Goal: Check status: Check status

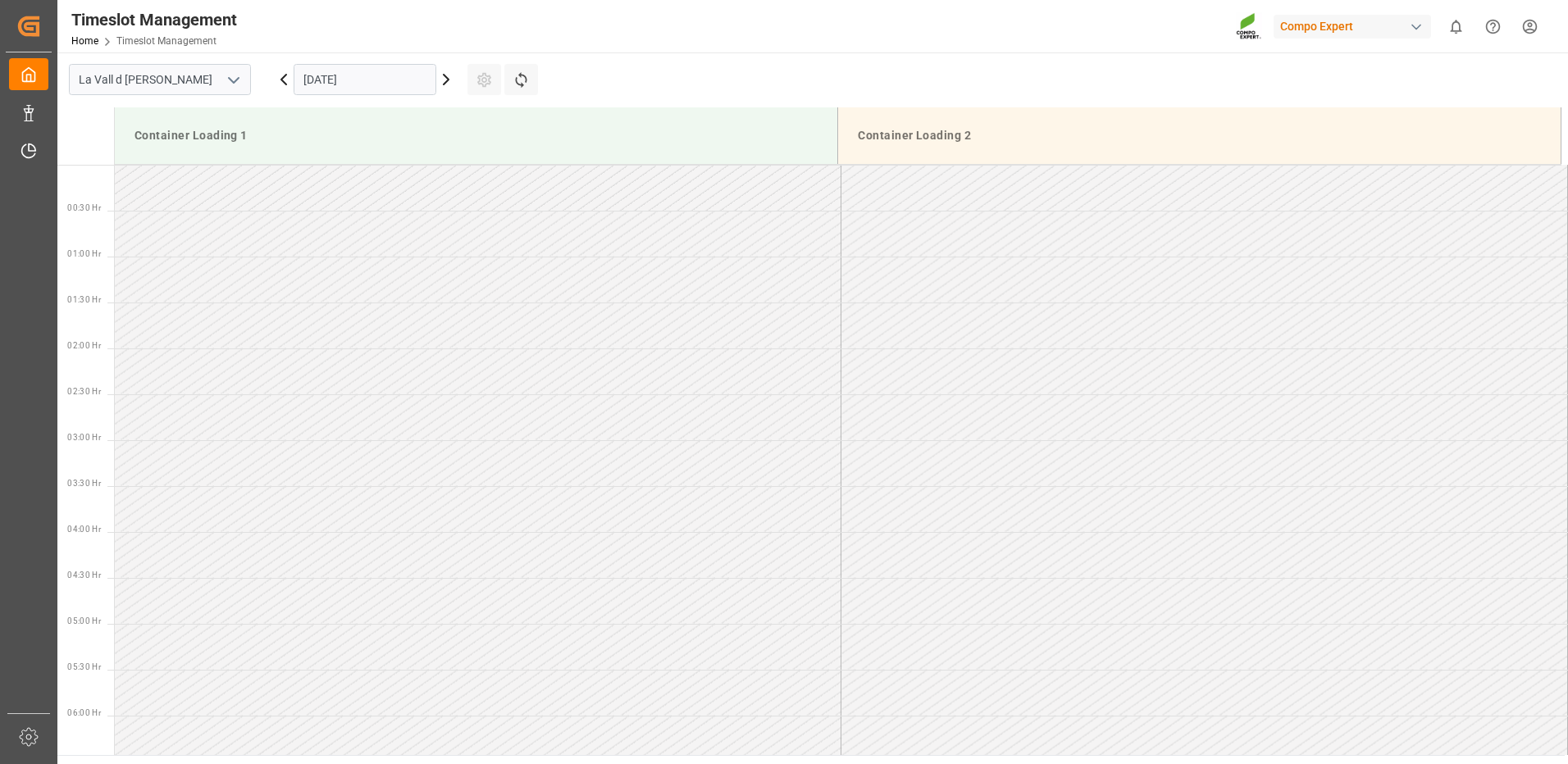
scroll to position [327, 0]
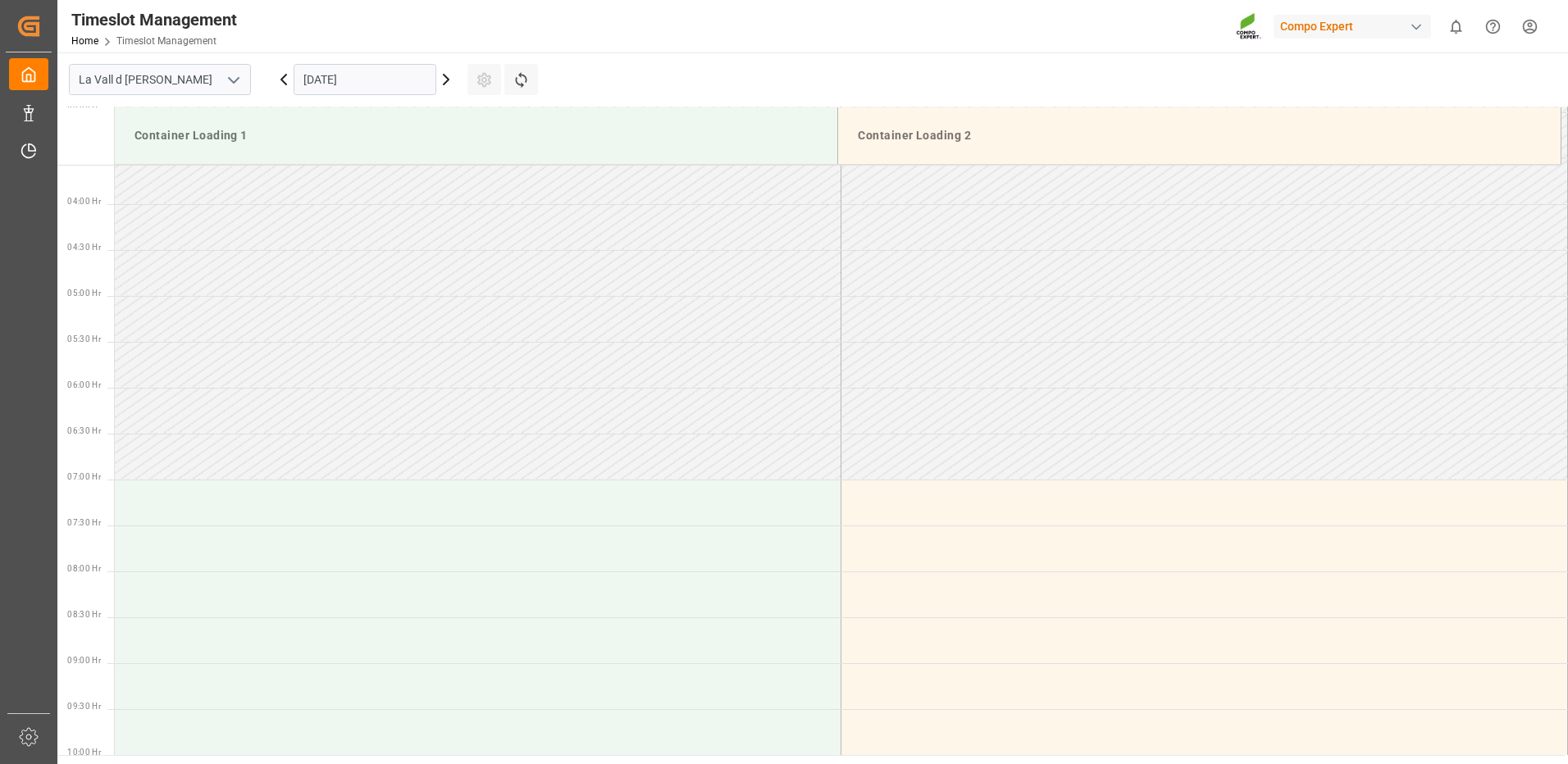
click at [362, 79] on input "[DATE]" at bounding box center [364, 79] width 142 height 32
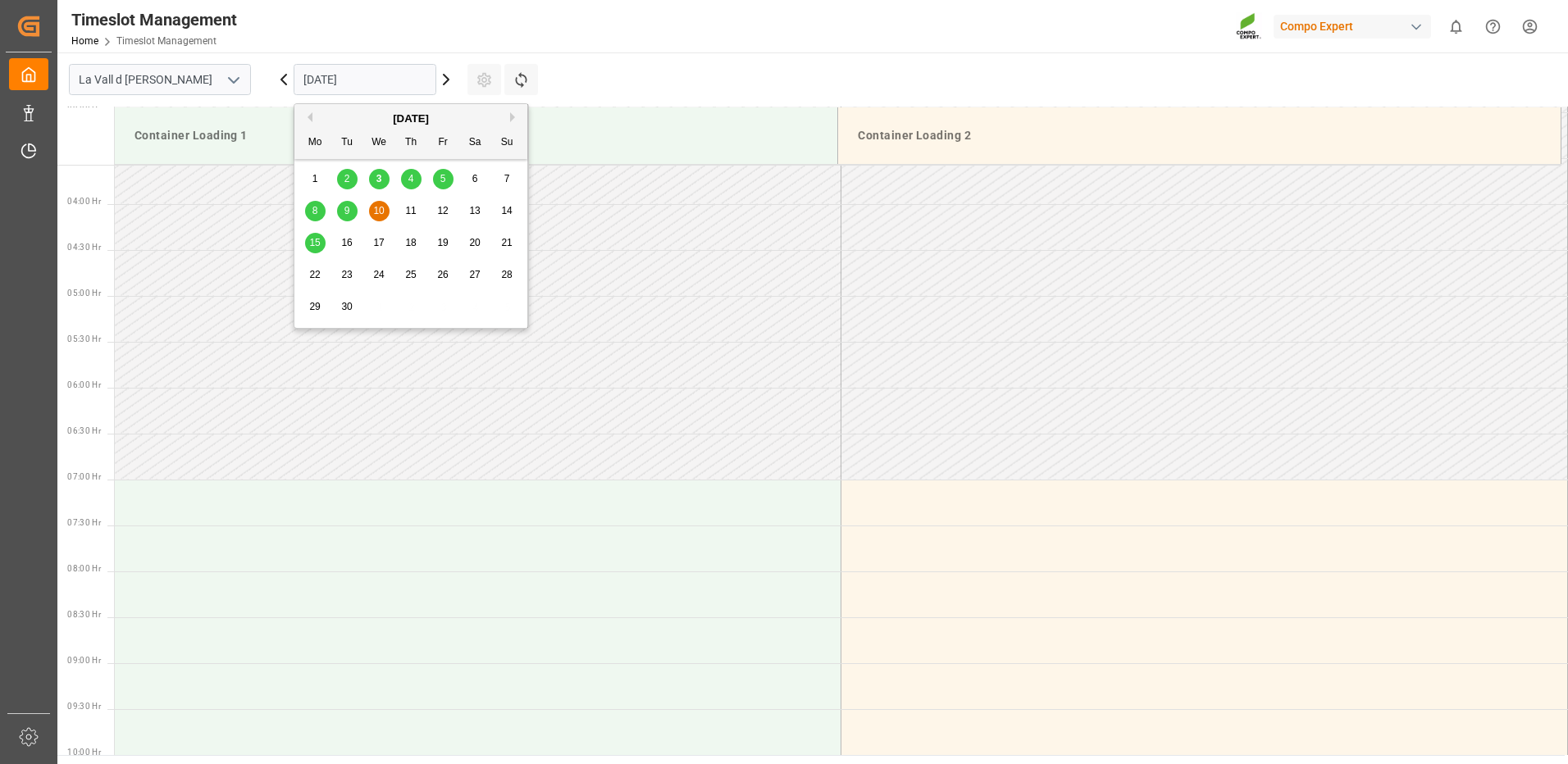
click at [347, 214] on span "9" at bounding box center [347, 210] width 6 height 11
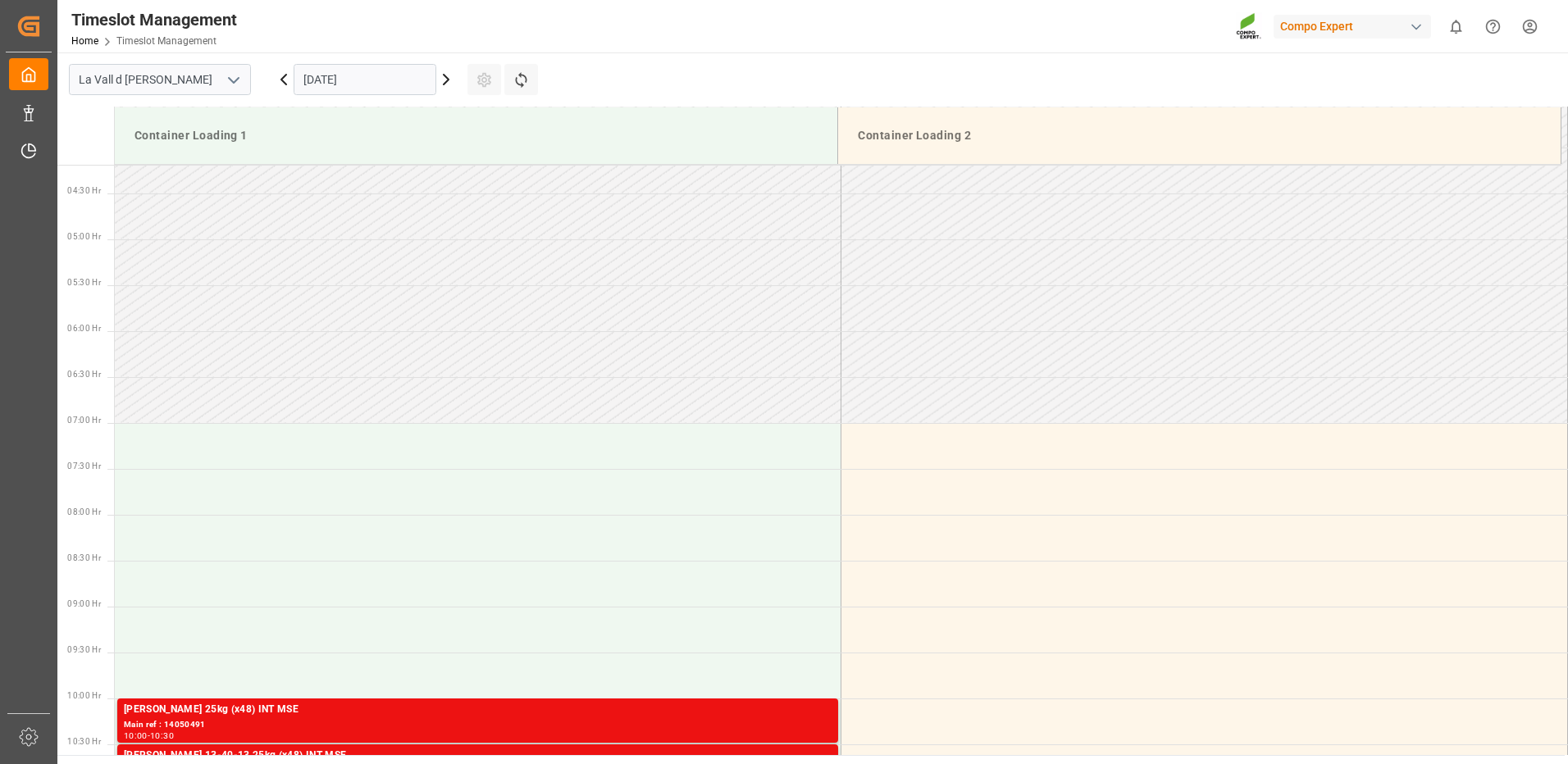
scroll to position [548, 0]
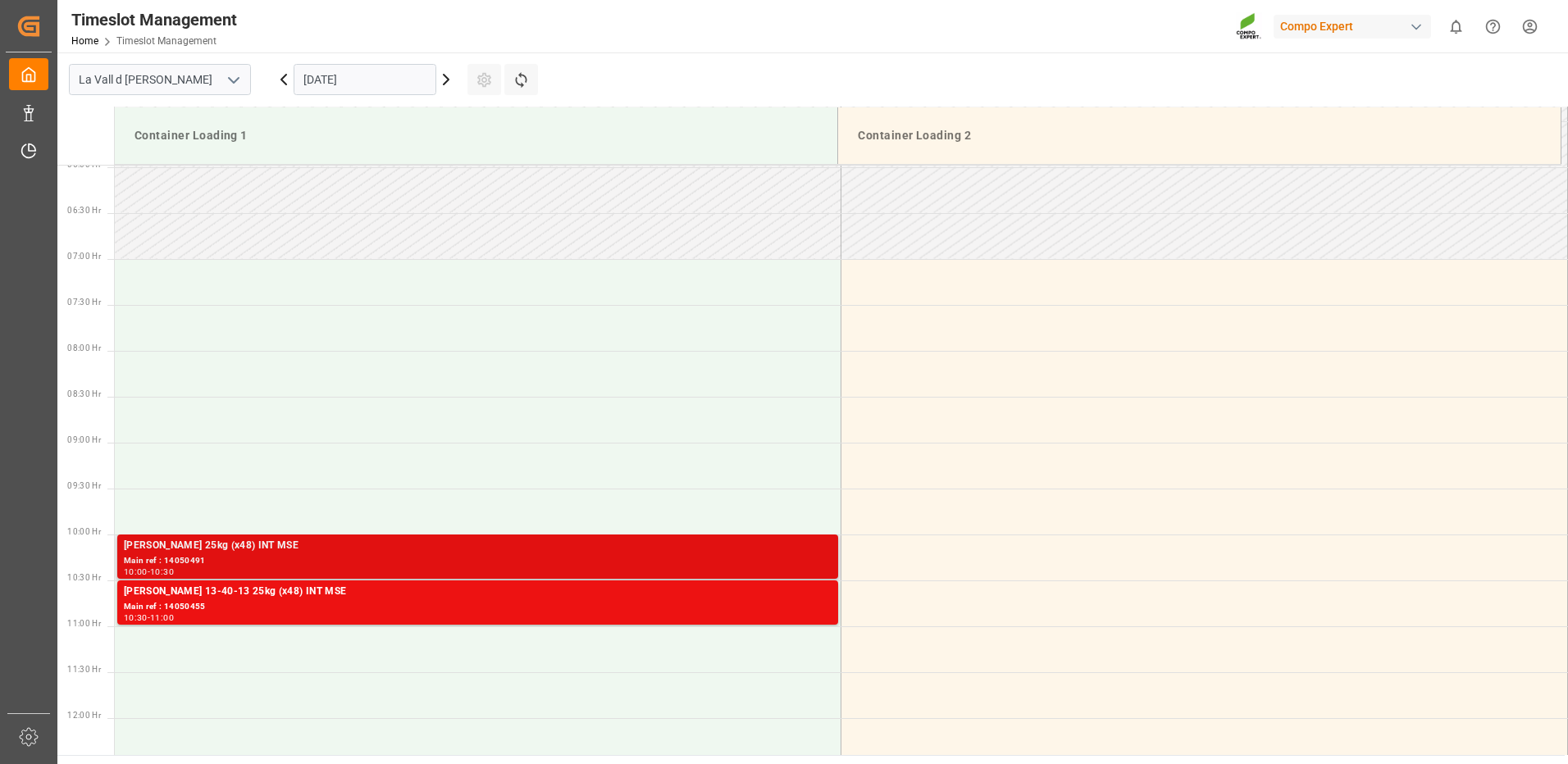
click at [546, 566] on div "Main ref : 14050491" at bounding box center [478, 561] width 708 height 14
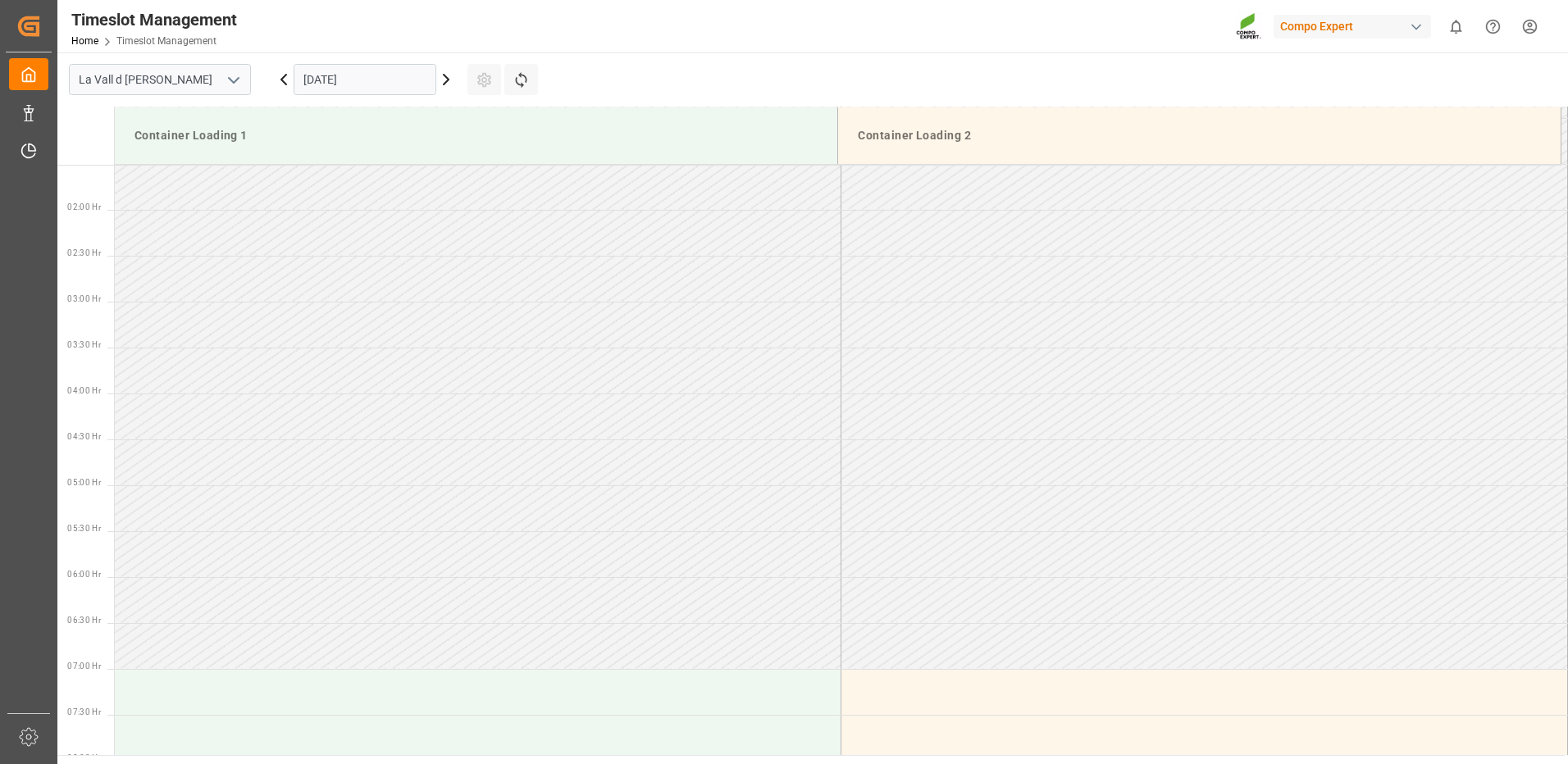
scroll to position [0, 0]
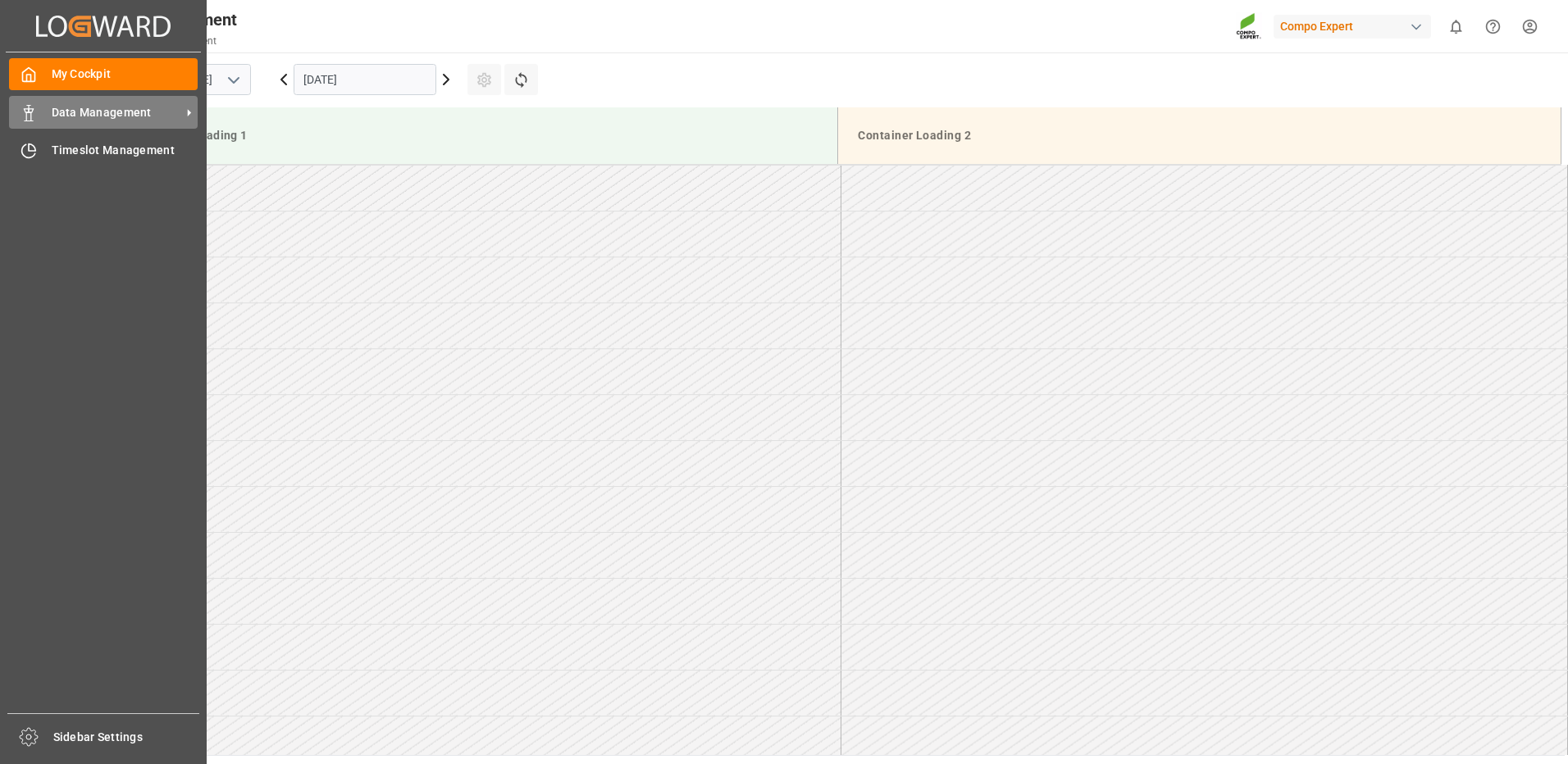
drag, startPoint x: 51, startPoint y: 107, endPoint x: 136, endPoint y: 116, distance: 85.5
click at [52, 107] on span "Data Management" at bounding box center [117, 113] width 130 height 17
click at [38, 116] on div "Data Management Data Management" at bounding box center [103, 111] width 189 height 32
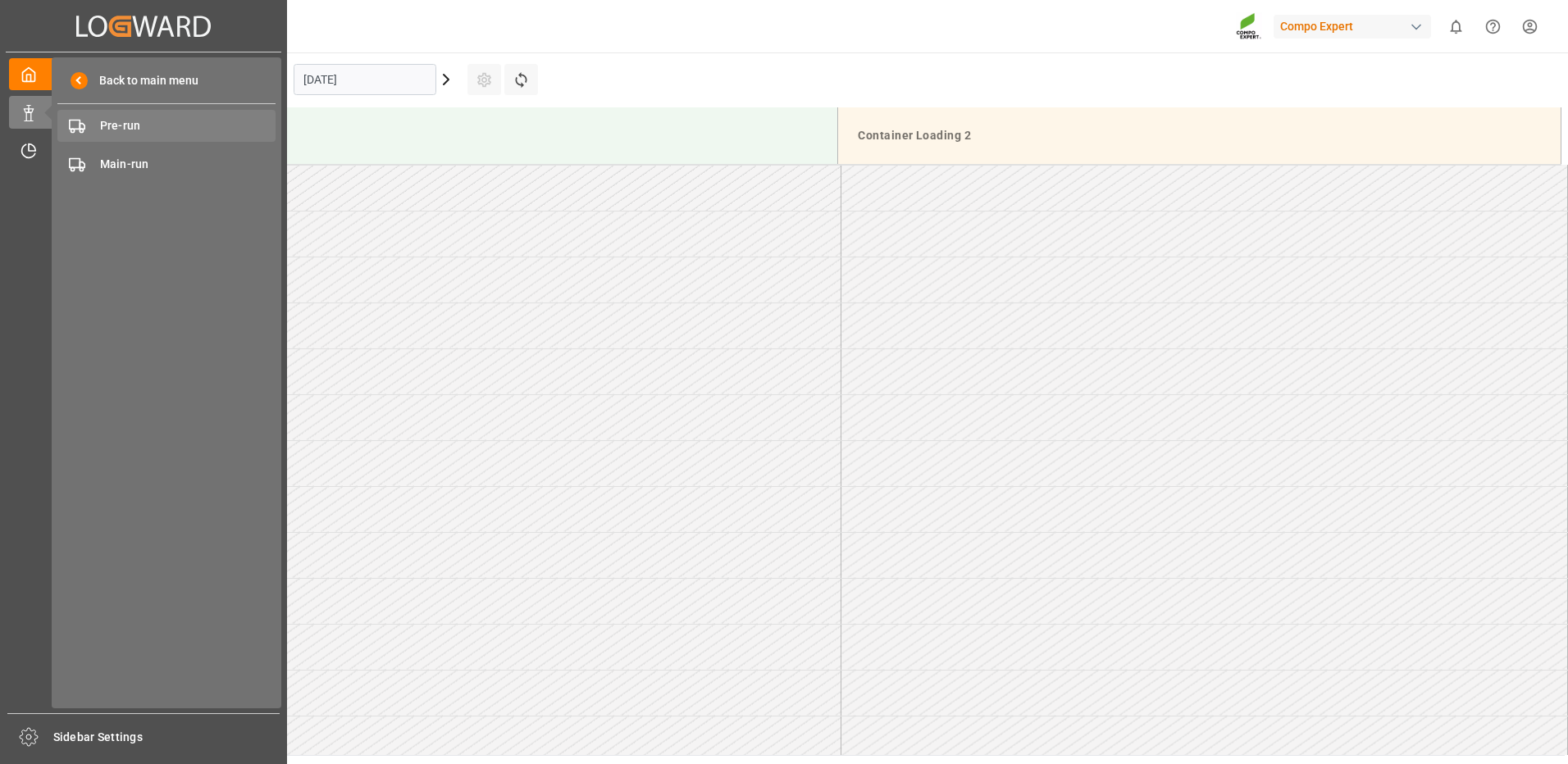
click at [125, 127] on span "Pre-run" at bounding box center [188, 125] width 177 height 17
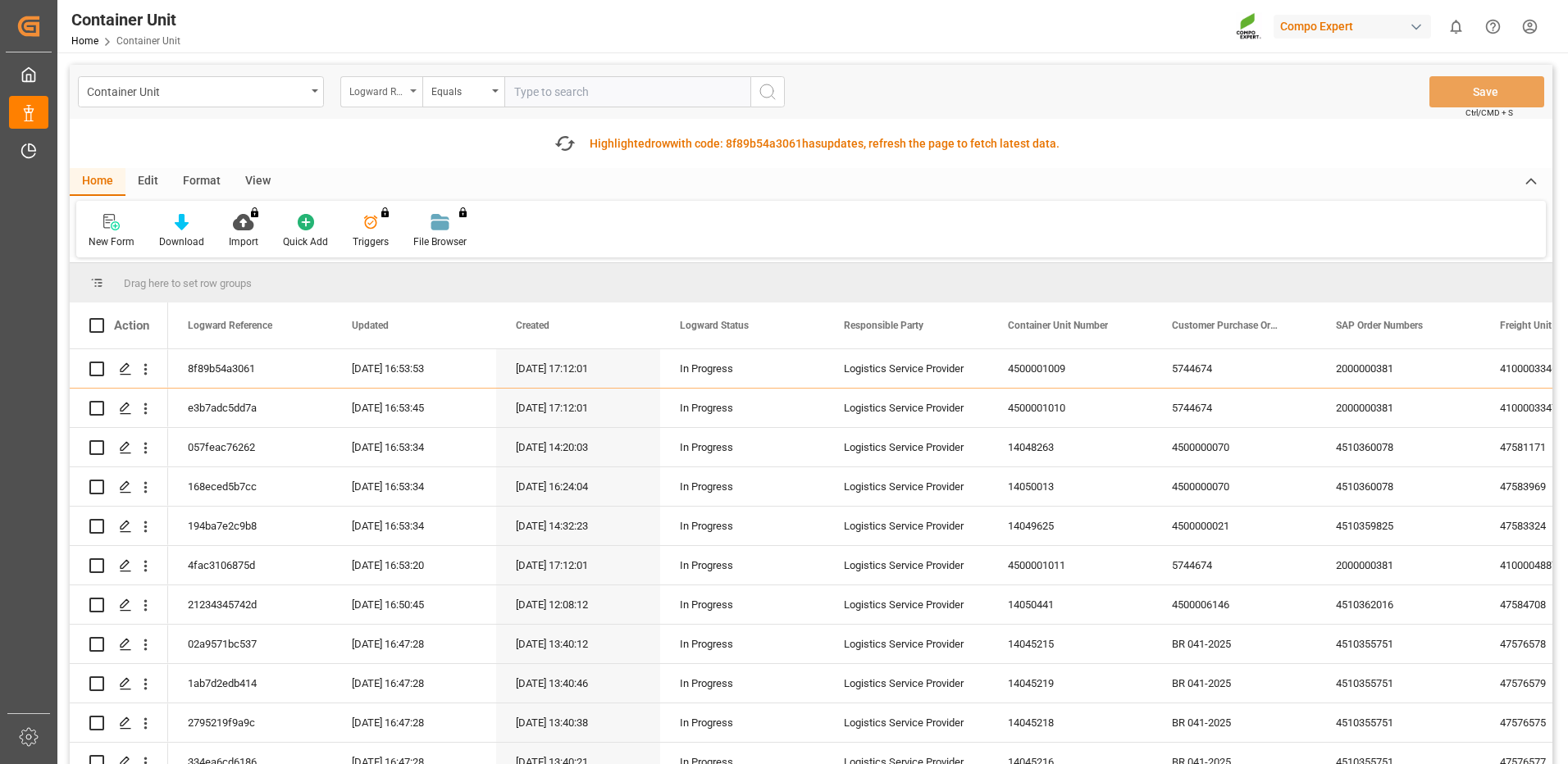
click at [400, 91] on div "Logward Reference" at bounding box center [376, 90] width 55 height 19
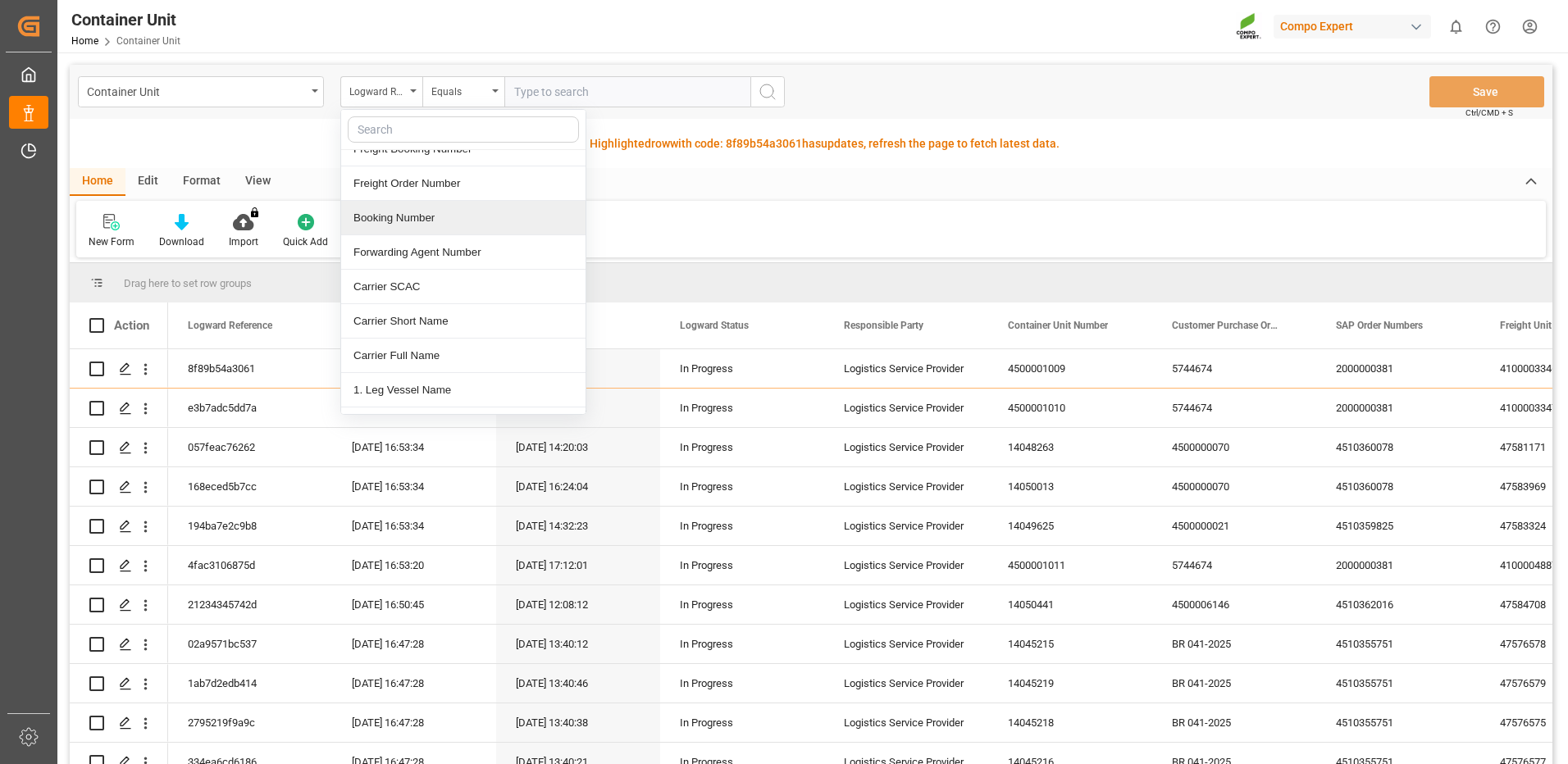
scroll to position [246, 0]
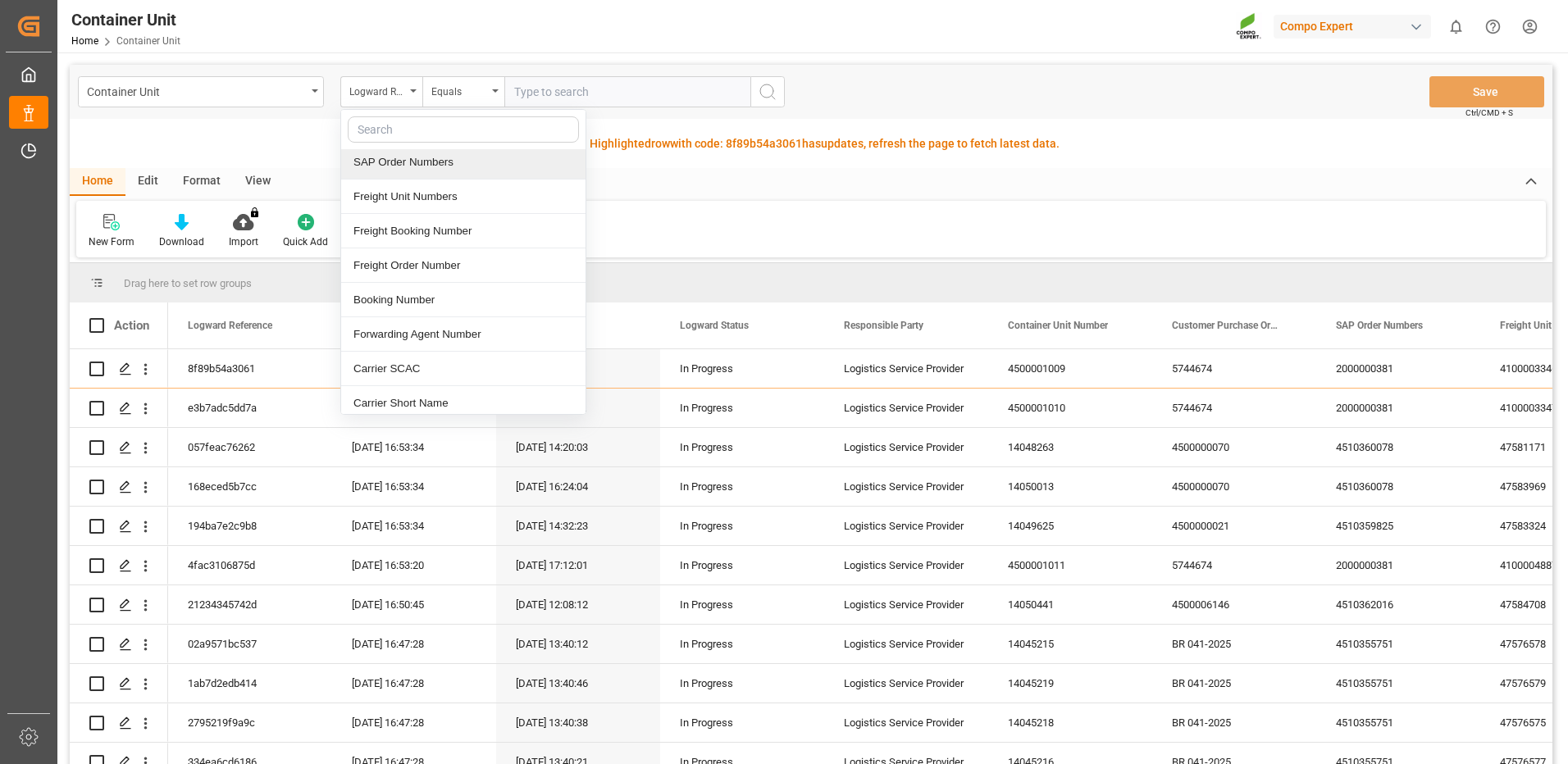
click at [433, 160] on div "SAP Order Numbers" at bounding box center [463, 162] width 244 height 34
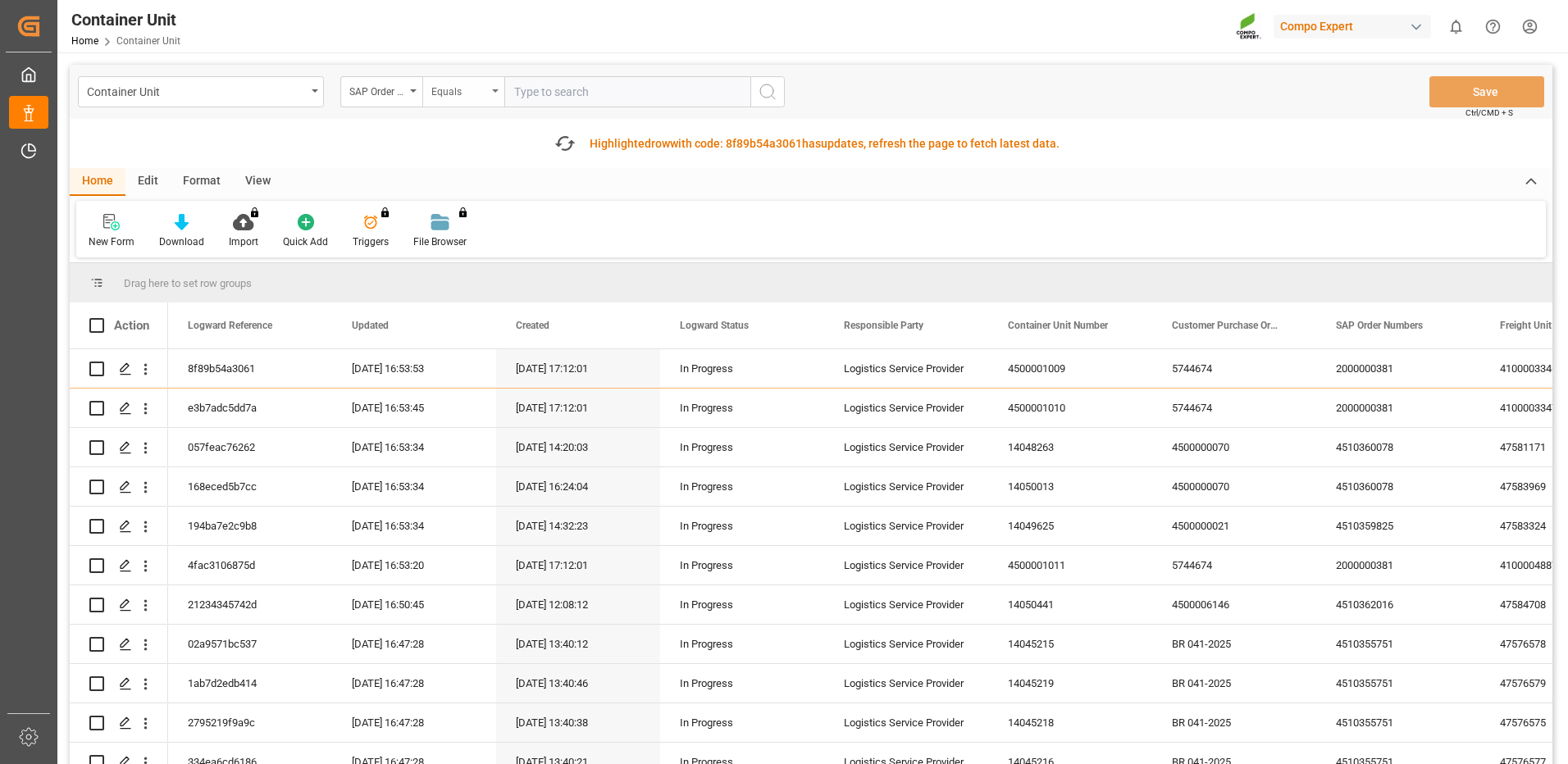
click at [476, 95] on div "Equals" at bounding box center [459, 90] width 55 height 19
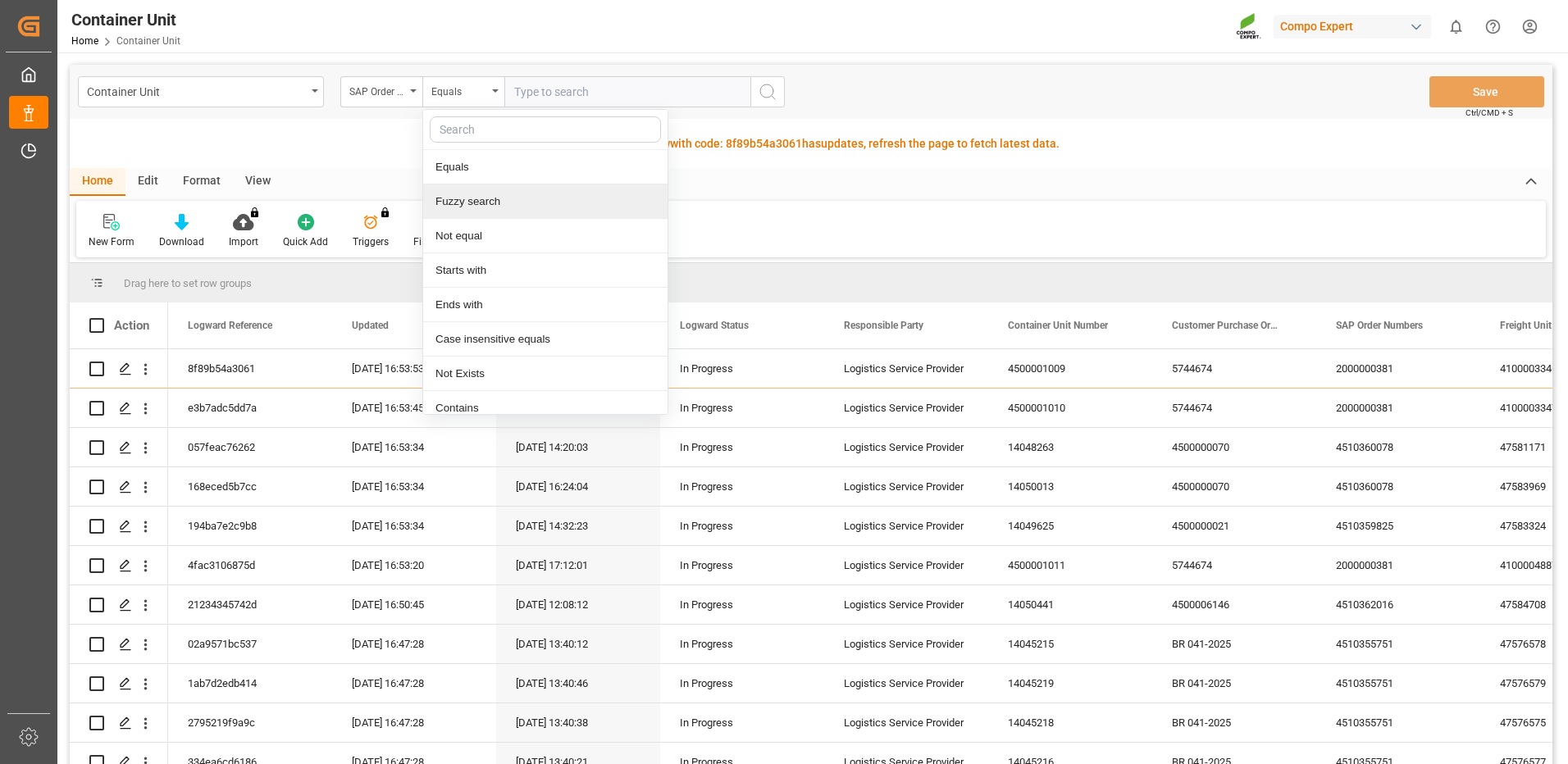
click at [457, 205] on div "Fuzzy search" at bounding box center [545, 201] width 244 height 34
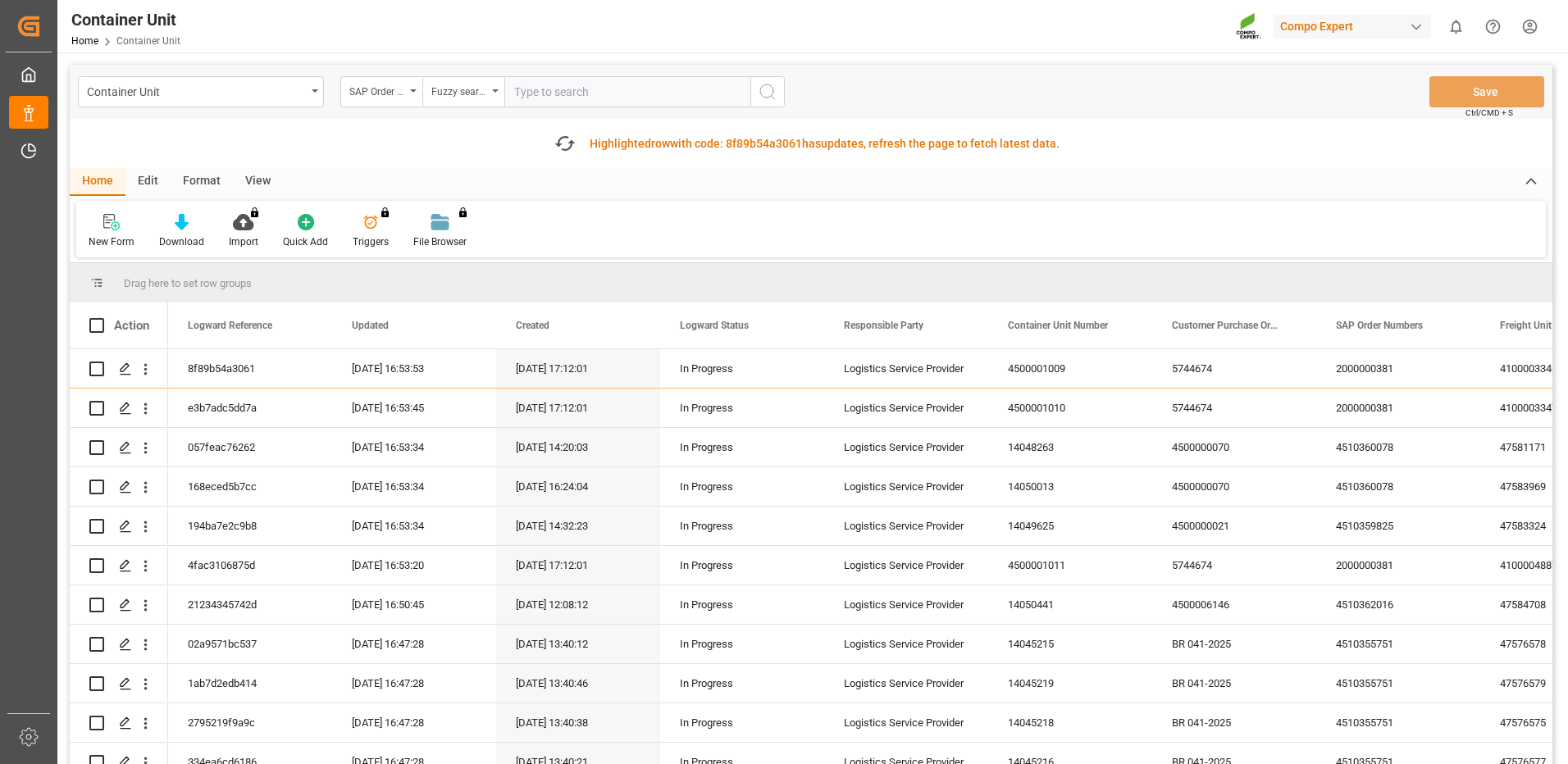
click at [588, 95] on input "text" at bounding box center [627, 91] width 246 height 32
paste input "4510363660"
type input "4510363660"
click at [763, 90] on icon "search button" at bounding box center [767, 91] width 20 height 20
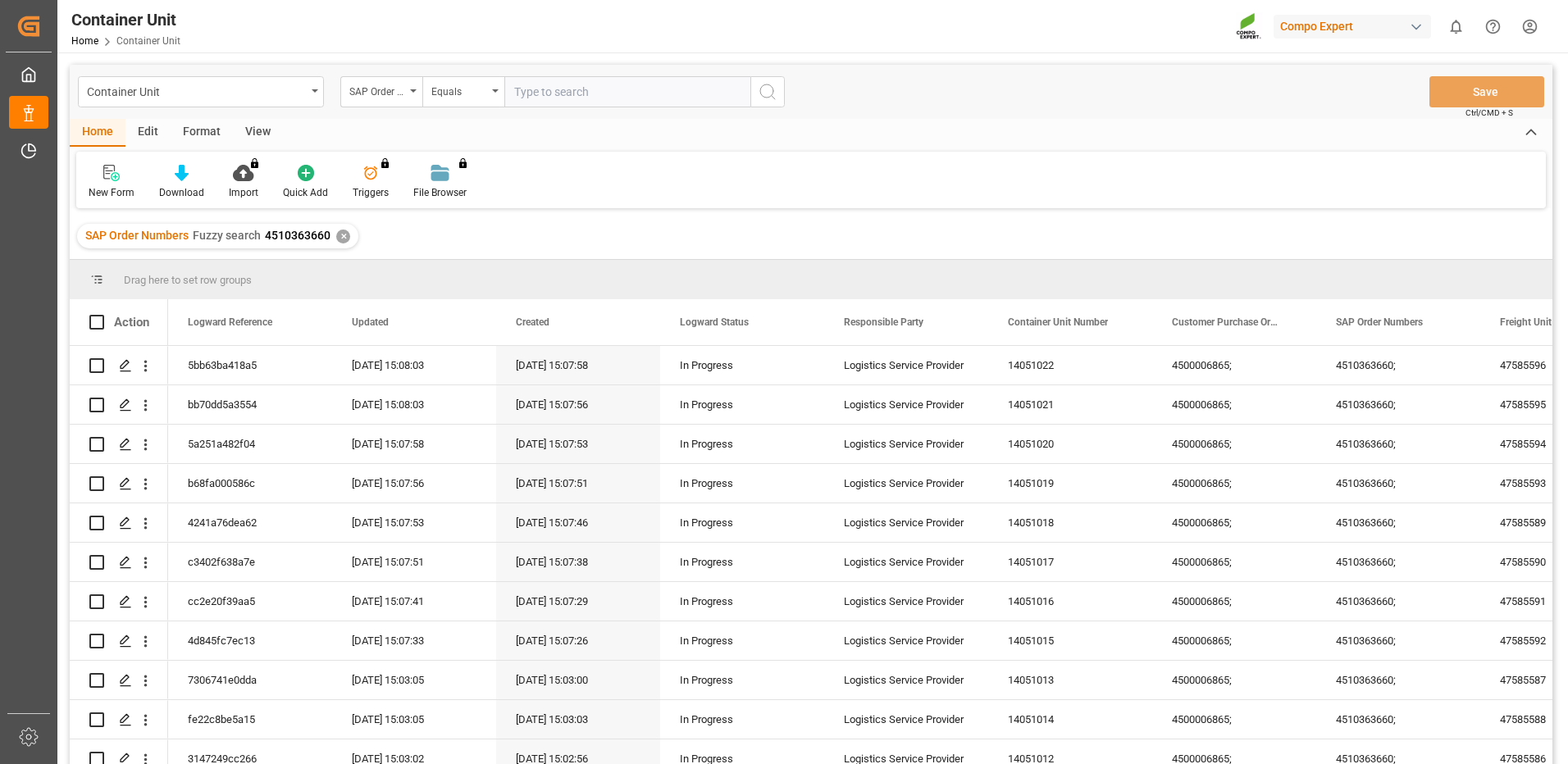
click at [539, 100] on input "text" at bounding box center [627, 91] width 246 height 32
click at [450, 88] on div "Equals" at bounding box center [459, 90] width 55 height 19
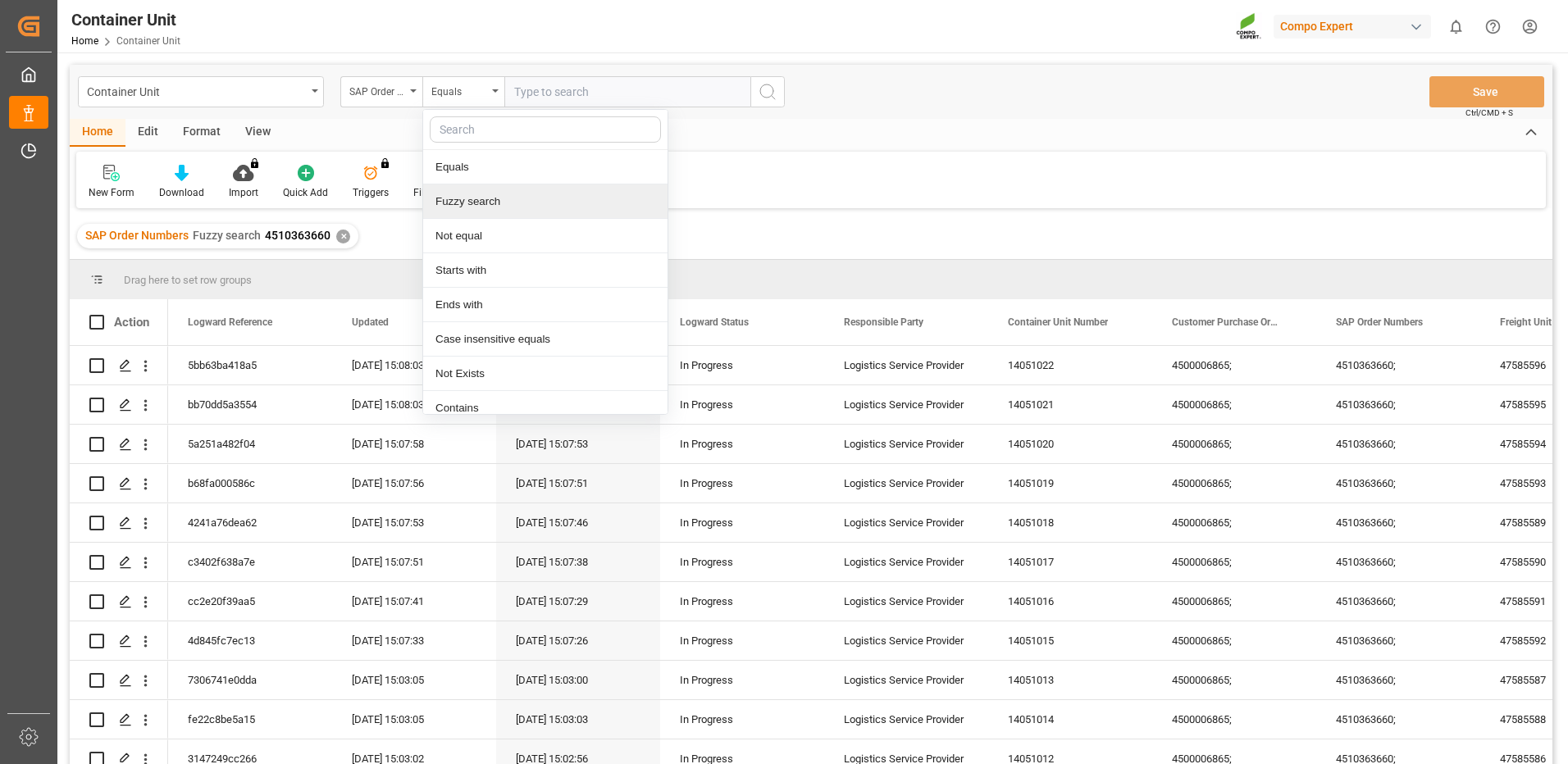
drag, startPoint x: 488, startPoint y: 207, endPoint x: 606, endPoint y: 118, distance: 147.8
click at [492, 201] on div "Fuzzy search" at bounding box center [545, 201] width 244 height 34
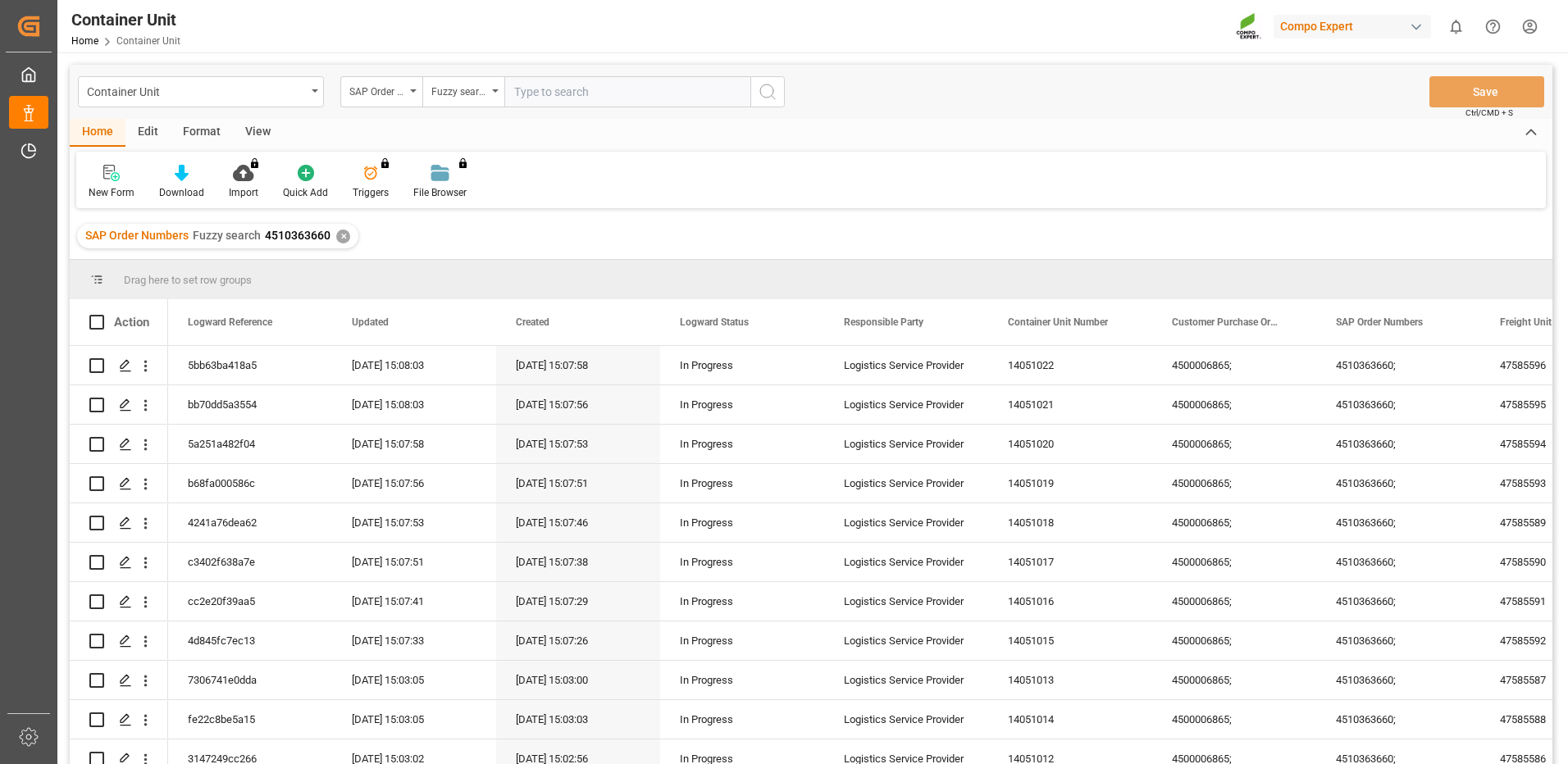
click at [627, 91] on input "text" at bounding box center [627, 91] width 246 height 32
click at [630, 88] on input "text" at bounding box center [627, 91] width 246 height 32
paste input "2000000919"
type input "2000000919"
click at [774, 94] on icon "search button" at bounding box center [767, 91] width 20 height 20
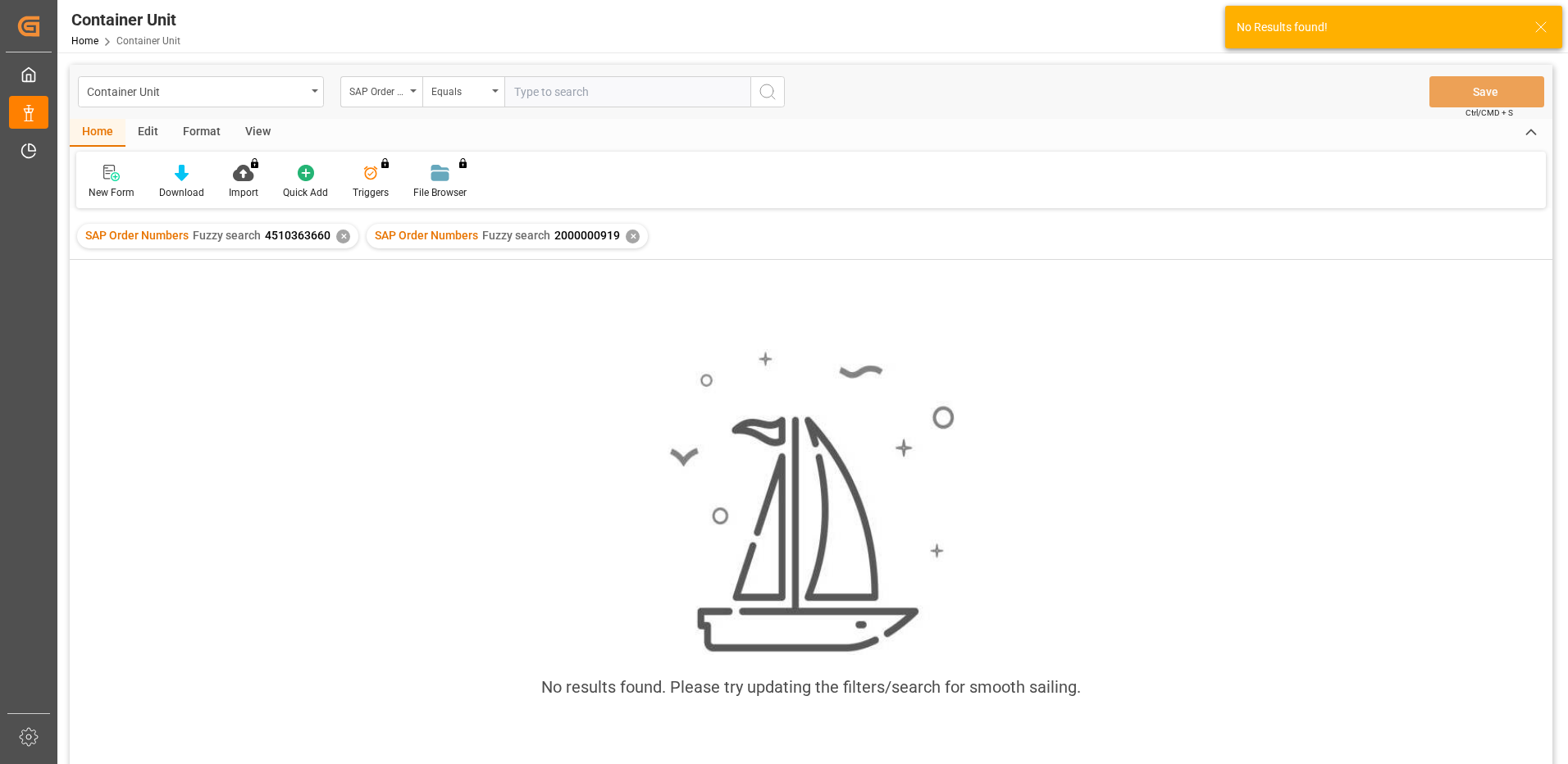
click at [547, 90] on input "text" at bounding box center [627, 91] width 246 height 32
click at [487, 93] on div "Equals" at bounding box center [463, 91] width 82 height 32
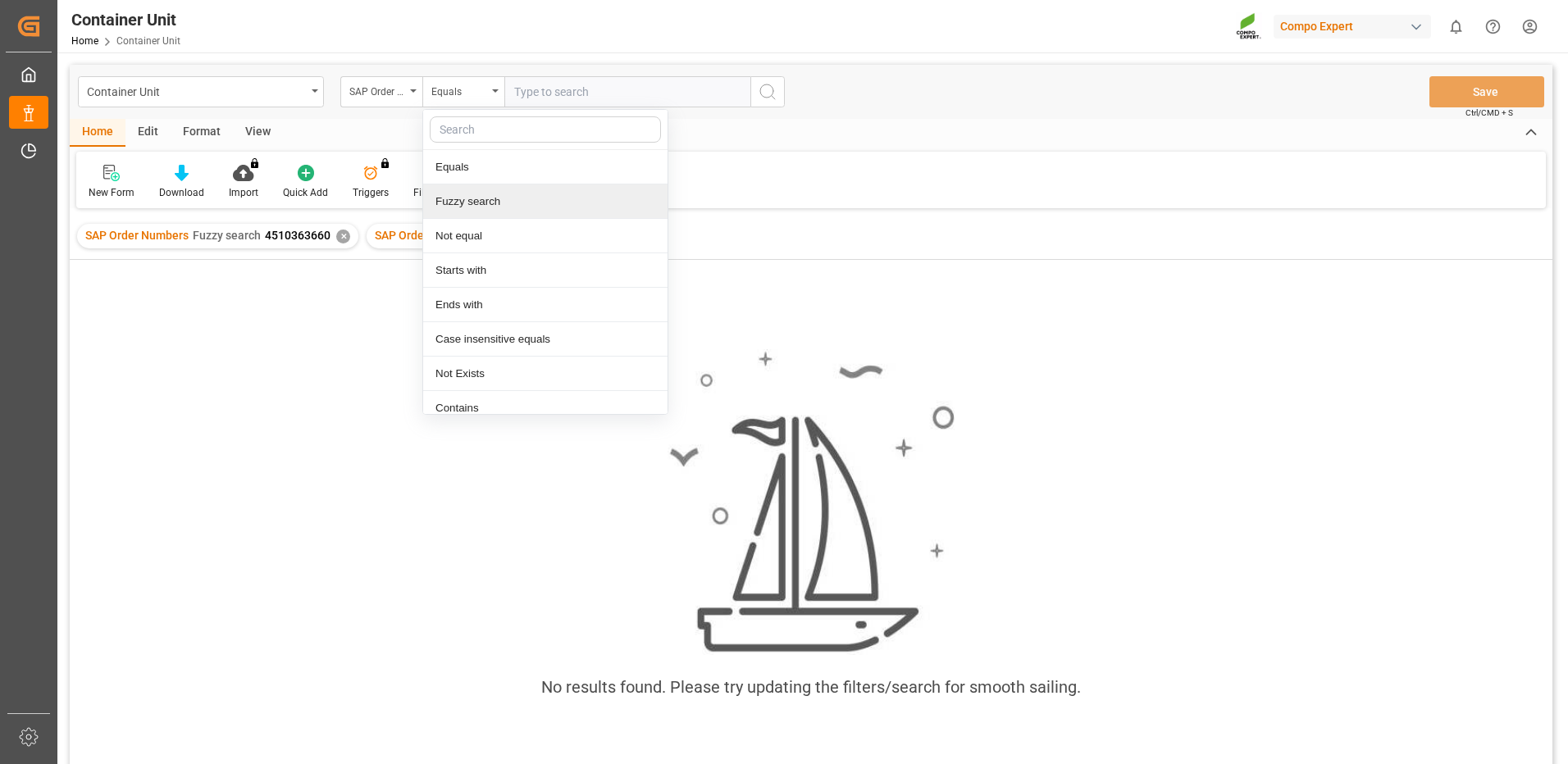
drag, startPoint x: 487, startPoint y: 204, endPoint x: 546, endPoint y: 136, distance: 90.0
click at [488, 205] on div "Fuzzy search" at bounding box center [545, 201] width 244 height 34
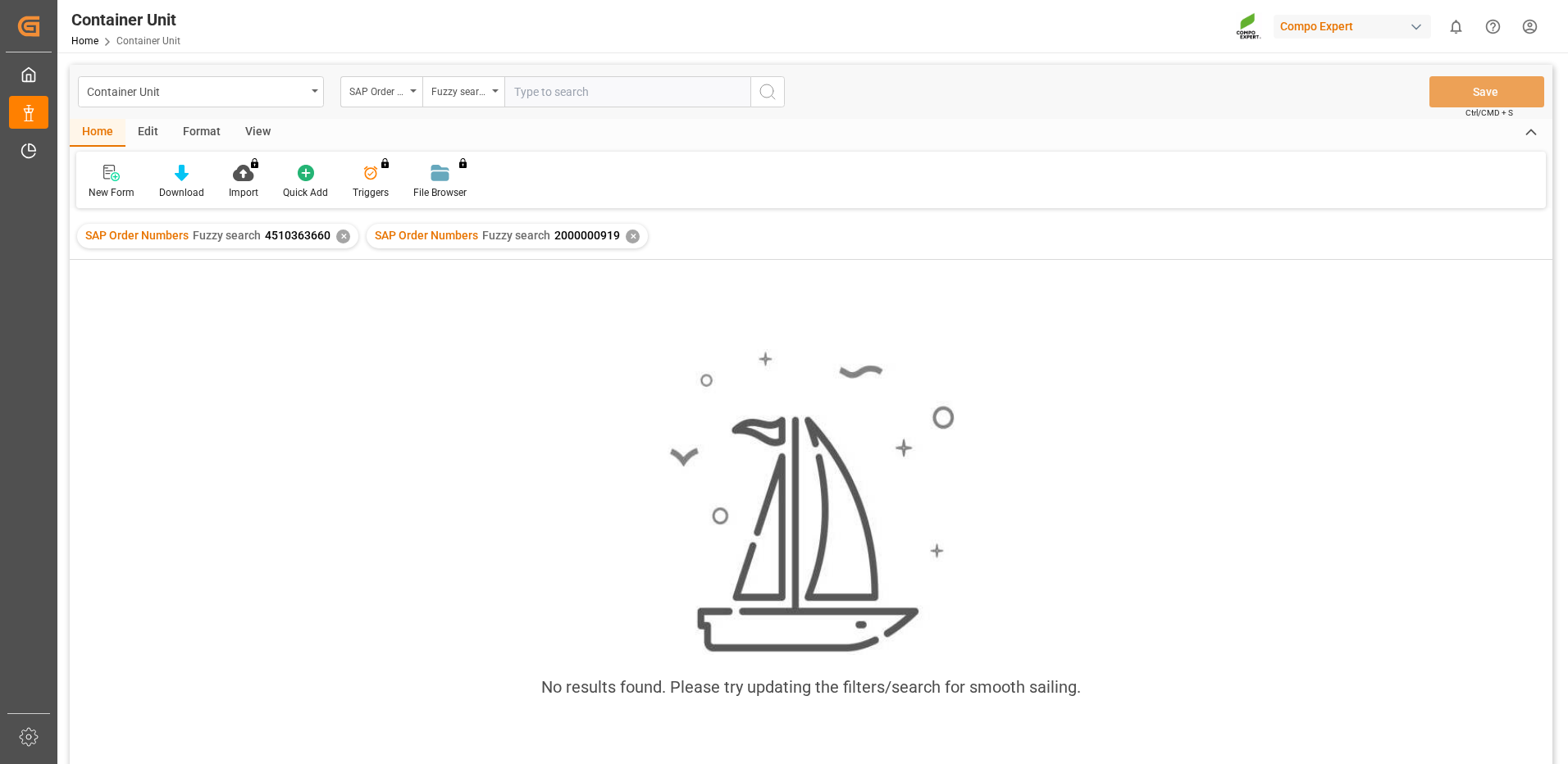
click at [577, 97] on input "text" at bounding box center [627, 91] width 246 height 32
drag, startPoint x: 540, startPoint y: 96, endPoint x: 548, endPoint y: 99, distance: 8.5
click at [541, 96] on input "text" at bounding box center [627, 91] width 246 height 32
paste input "4510363660"
type input "4510363660"
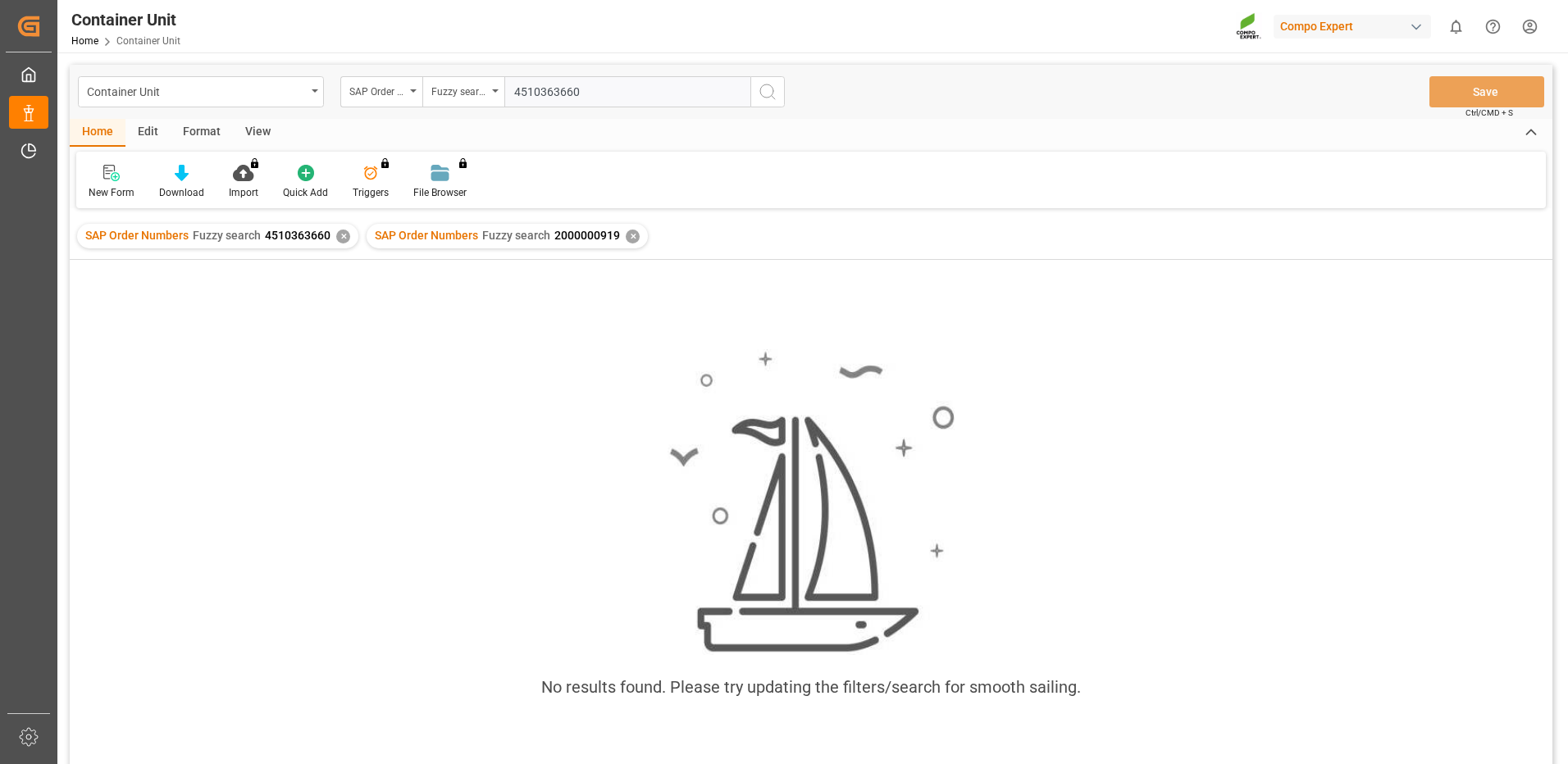
click at [774, 85] on icon "search button" at bounding box center [767, 91] width 20 height 20
click at [918, 234] on div "✕" at bounding box center [922, 236] width 14 height 14
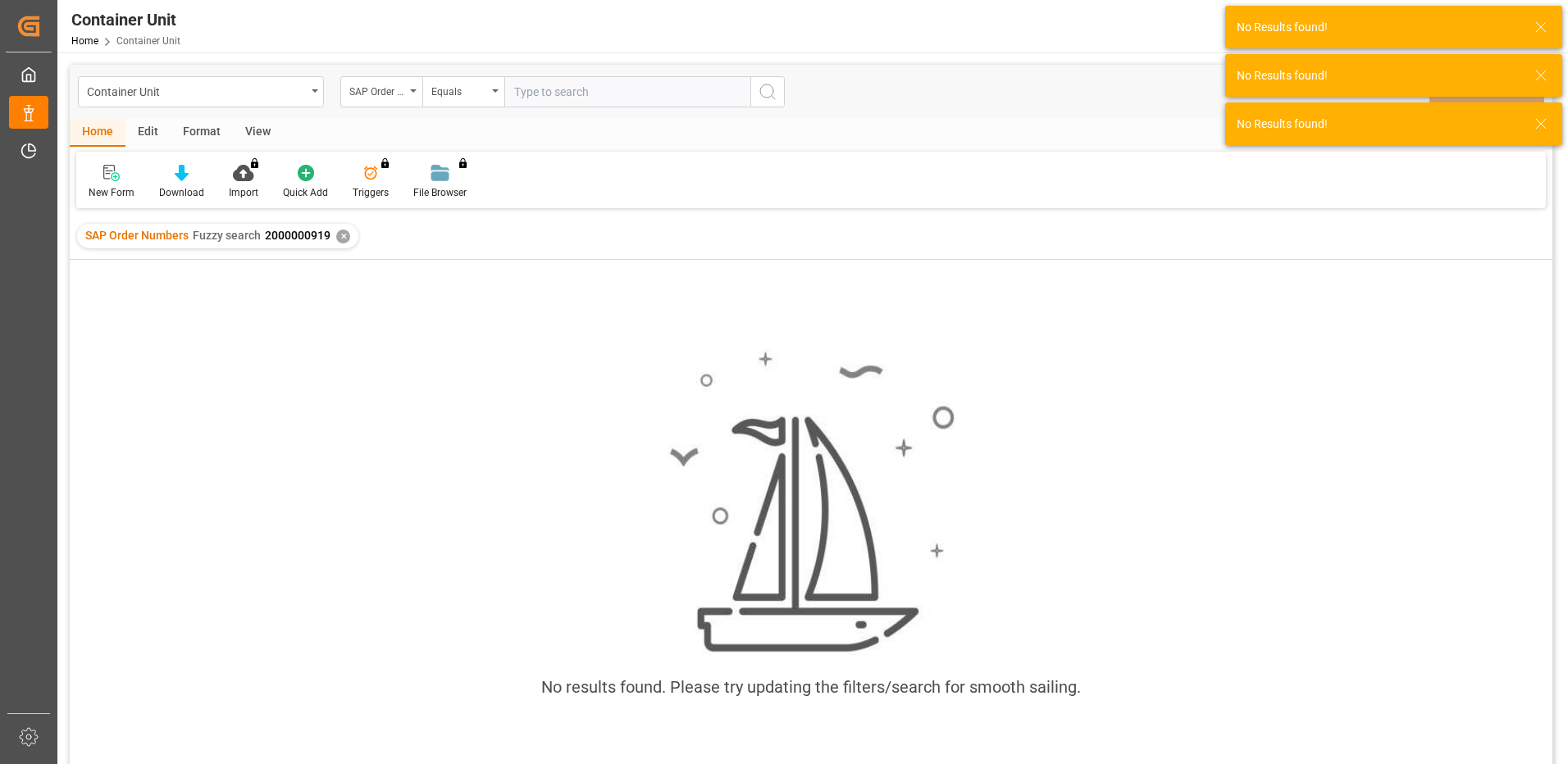
click at [342, 237] on div "✕" at bounding box center [343, 236] width 14 height 14
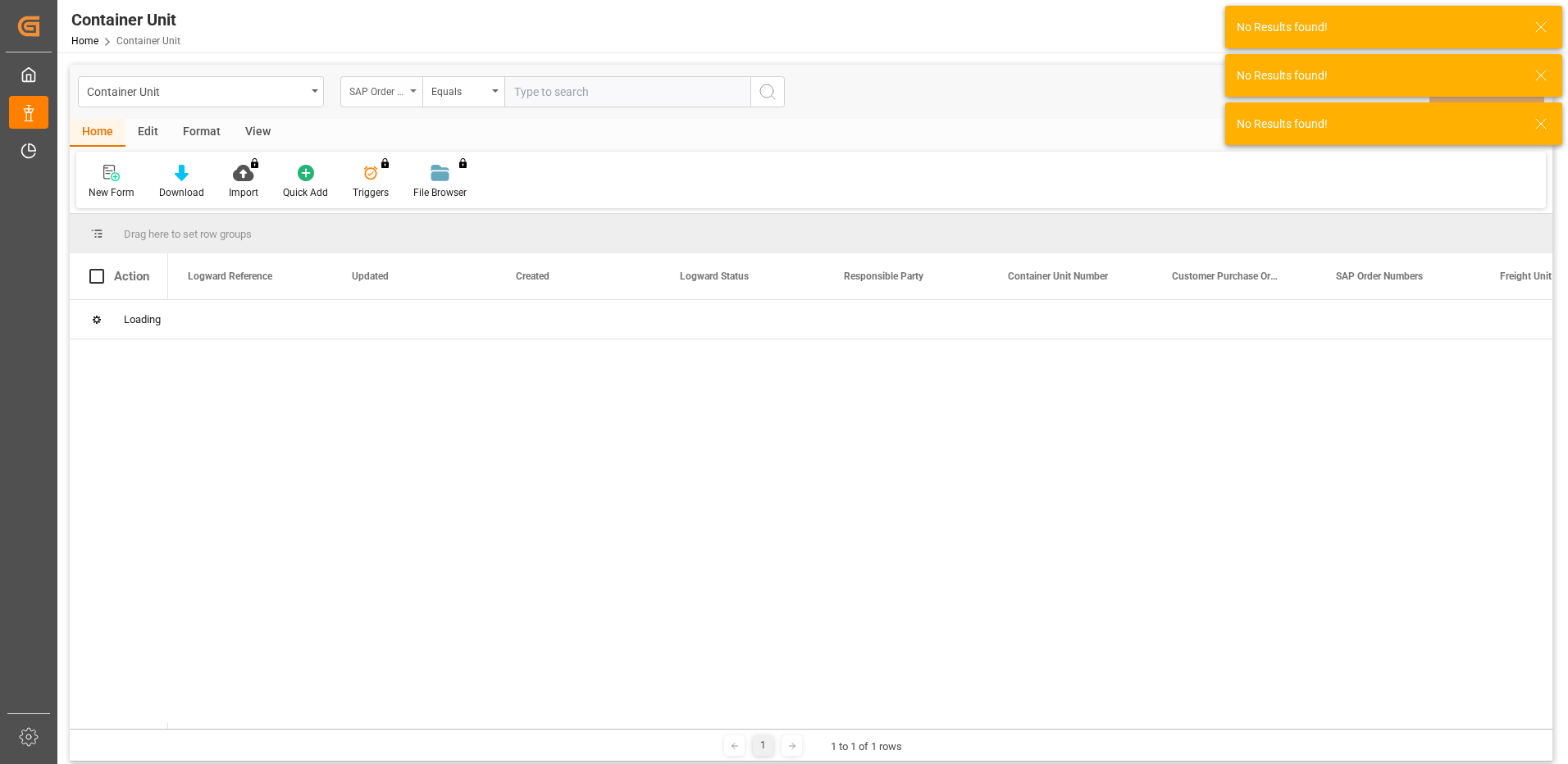
click at [383, 97] on div "SAP Order Numbers" at bounding box center [376, 90] width 55 height 19
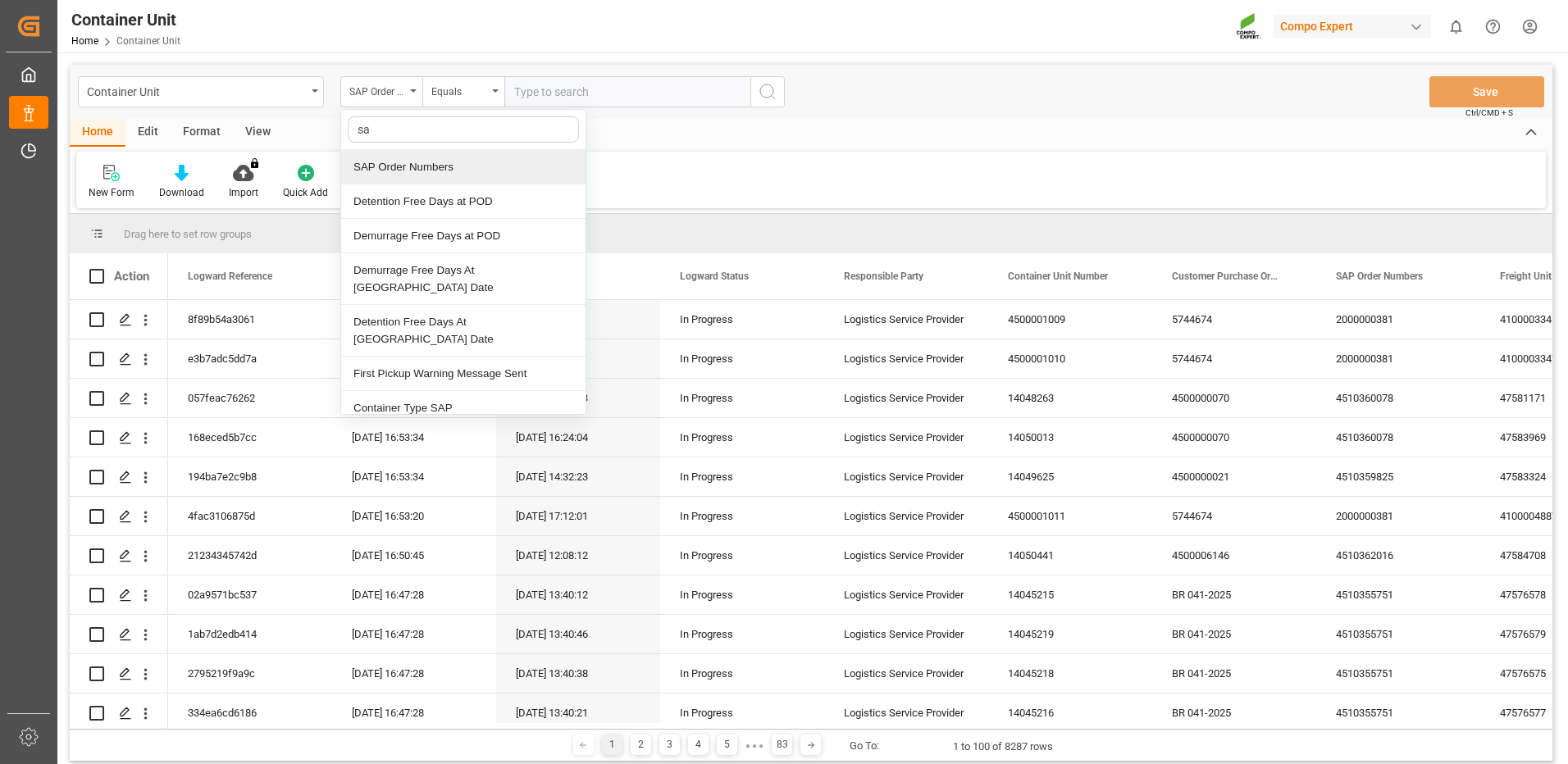
type input "sap"
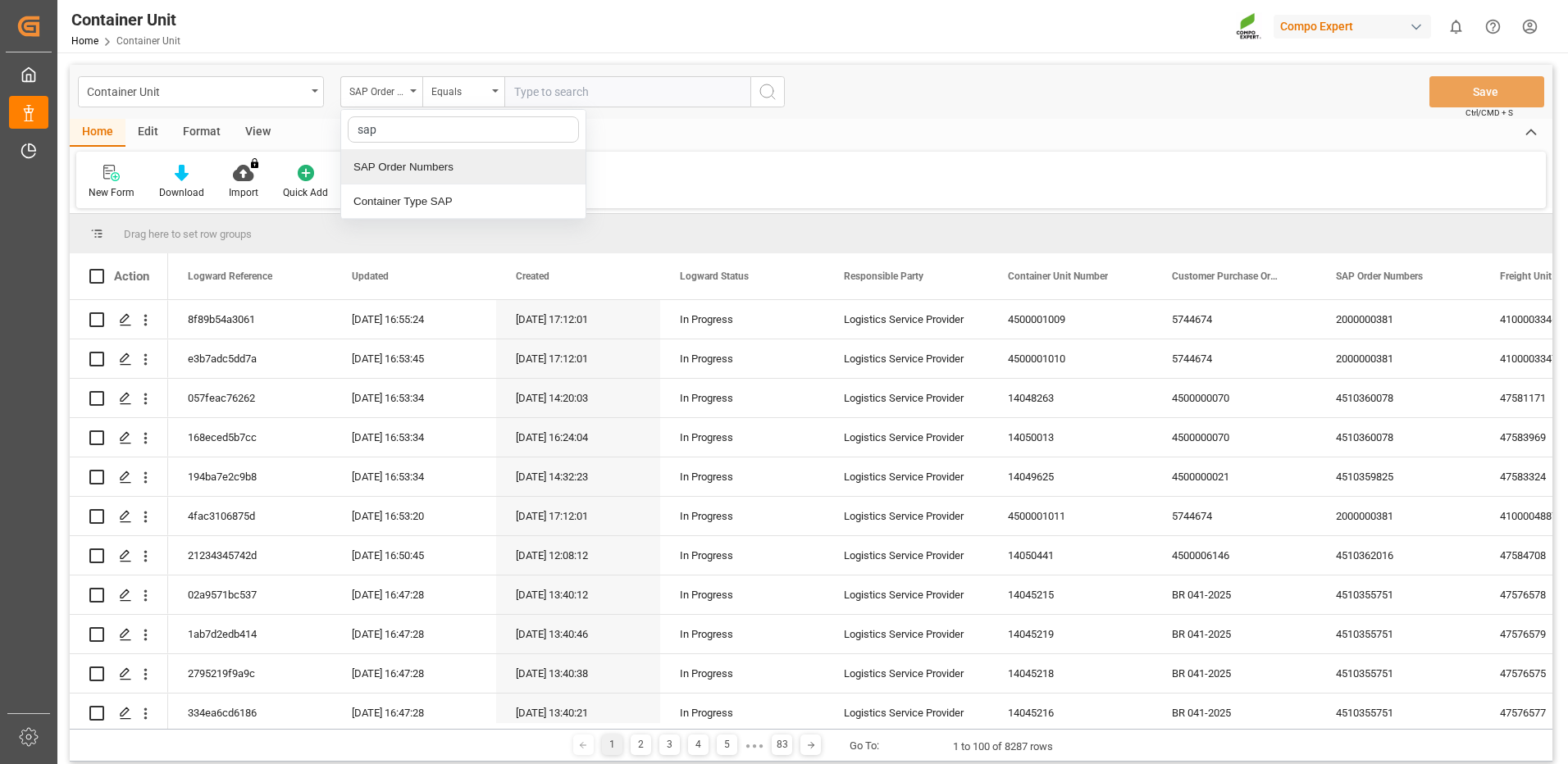
click at [418, 171] on div "SAP Order Numbers" at bounding box center [463, 167] width 244 height 34
click at [488, 89] on div "Equals" at bounding box center [463, 91] width 82 height 32
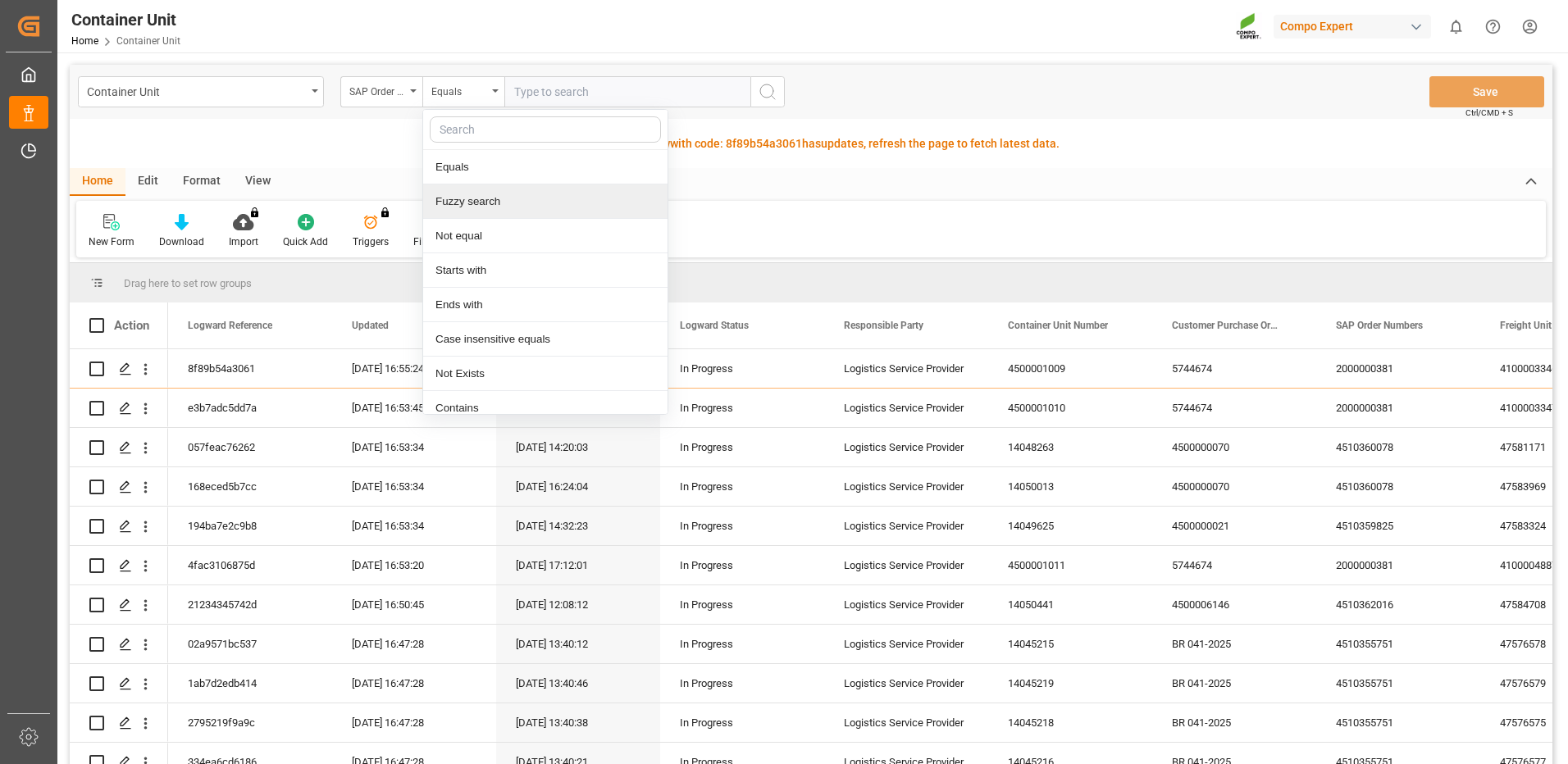
click at [476, 196] on div "Fuzzy search" at bounding box center [545, 201] width 244 height 34
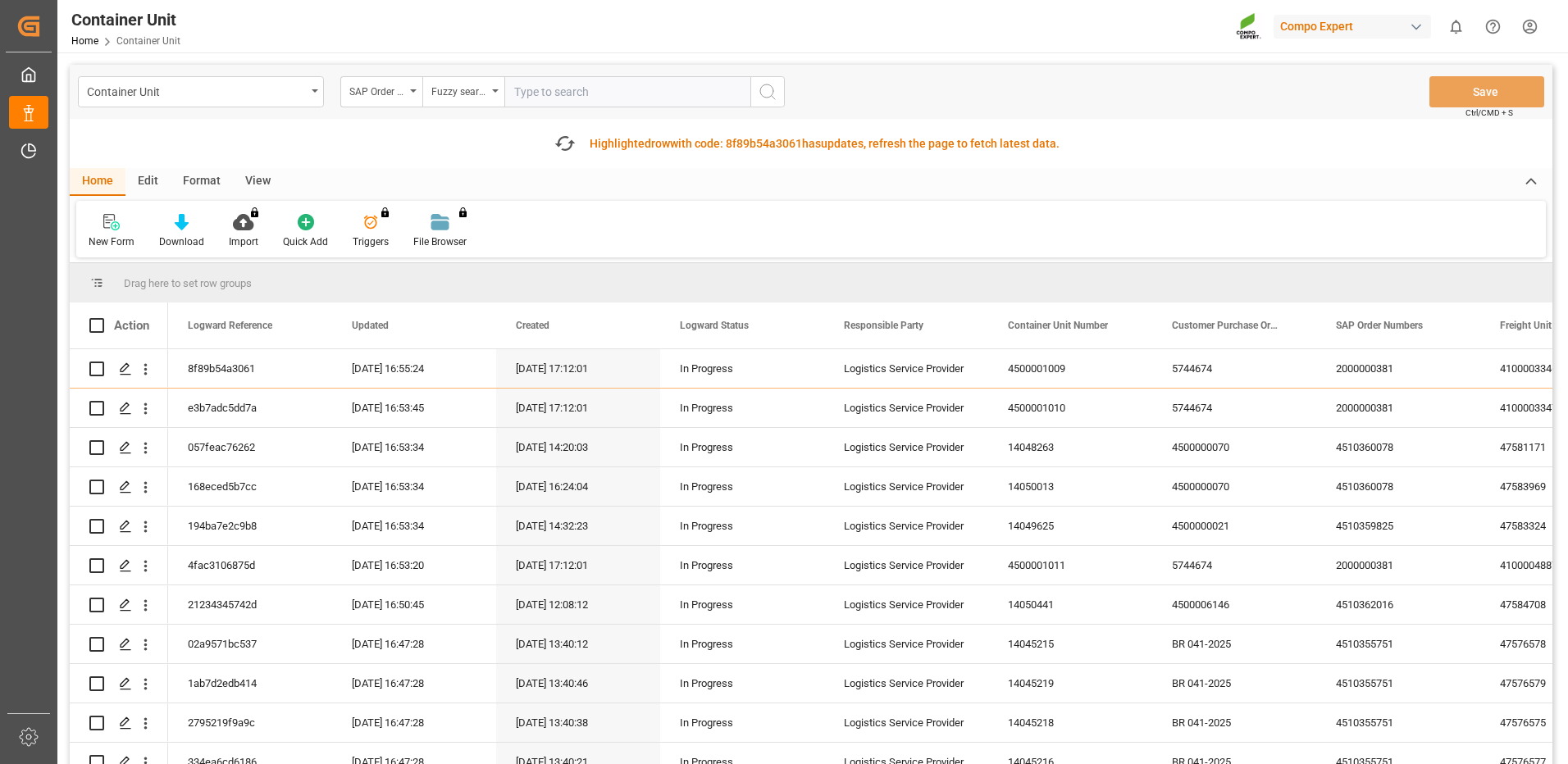
click at [575, 97] on input "text" at bounding box center [627, 91] width 246 height 32
click at [652, 99] on input "text" at bounding box center [627, 91] width 246 height 32
paste input "4510363660"
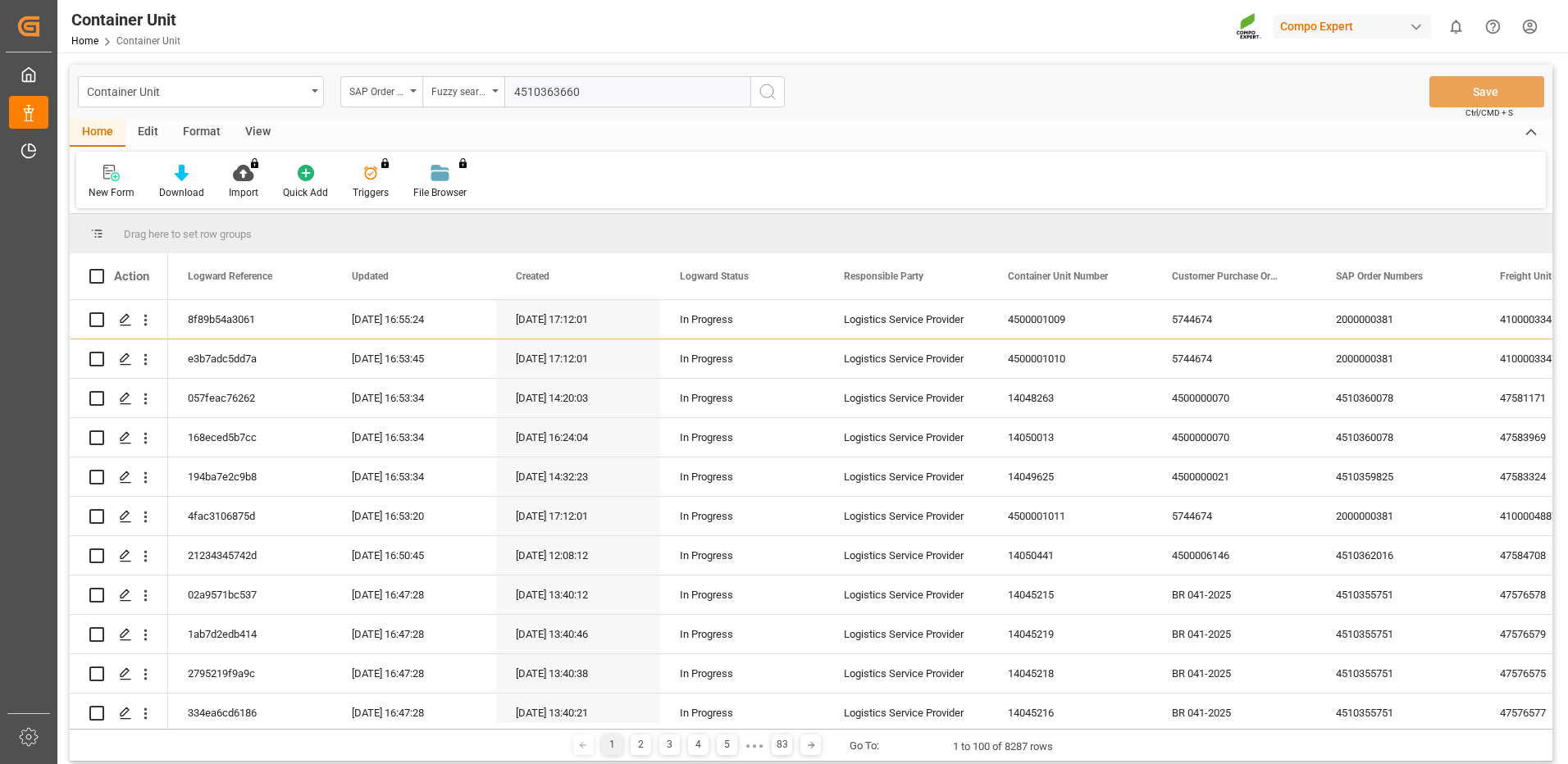
type input "4510363660"
click at [764, 96] on circle "search button" at bounding box center [766, 90] width 13 height 13
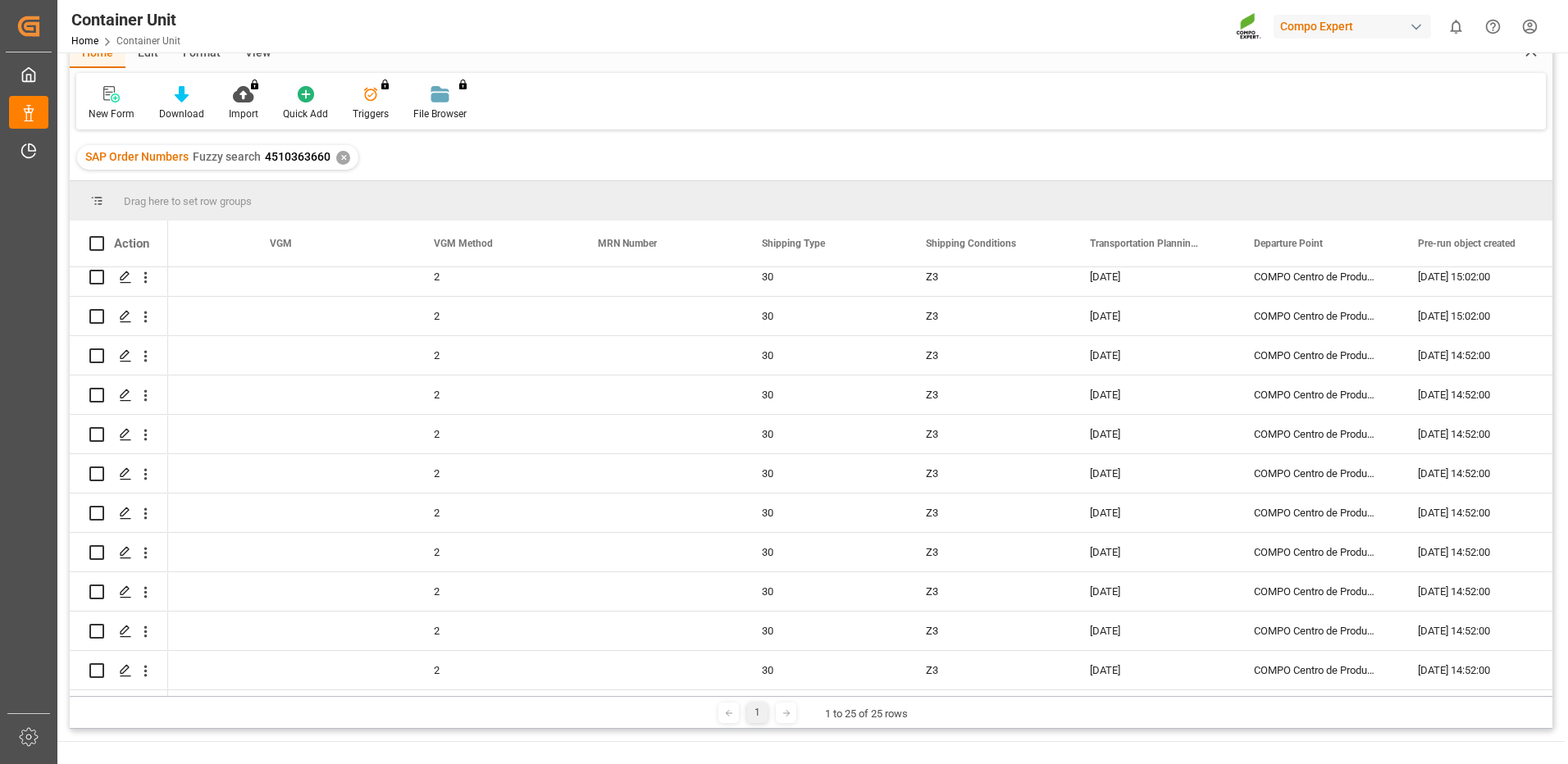
scroll to position [0, 6373]
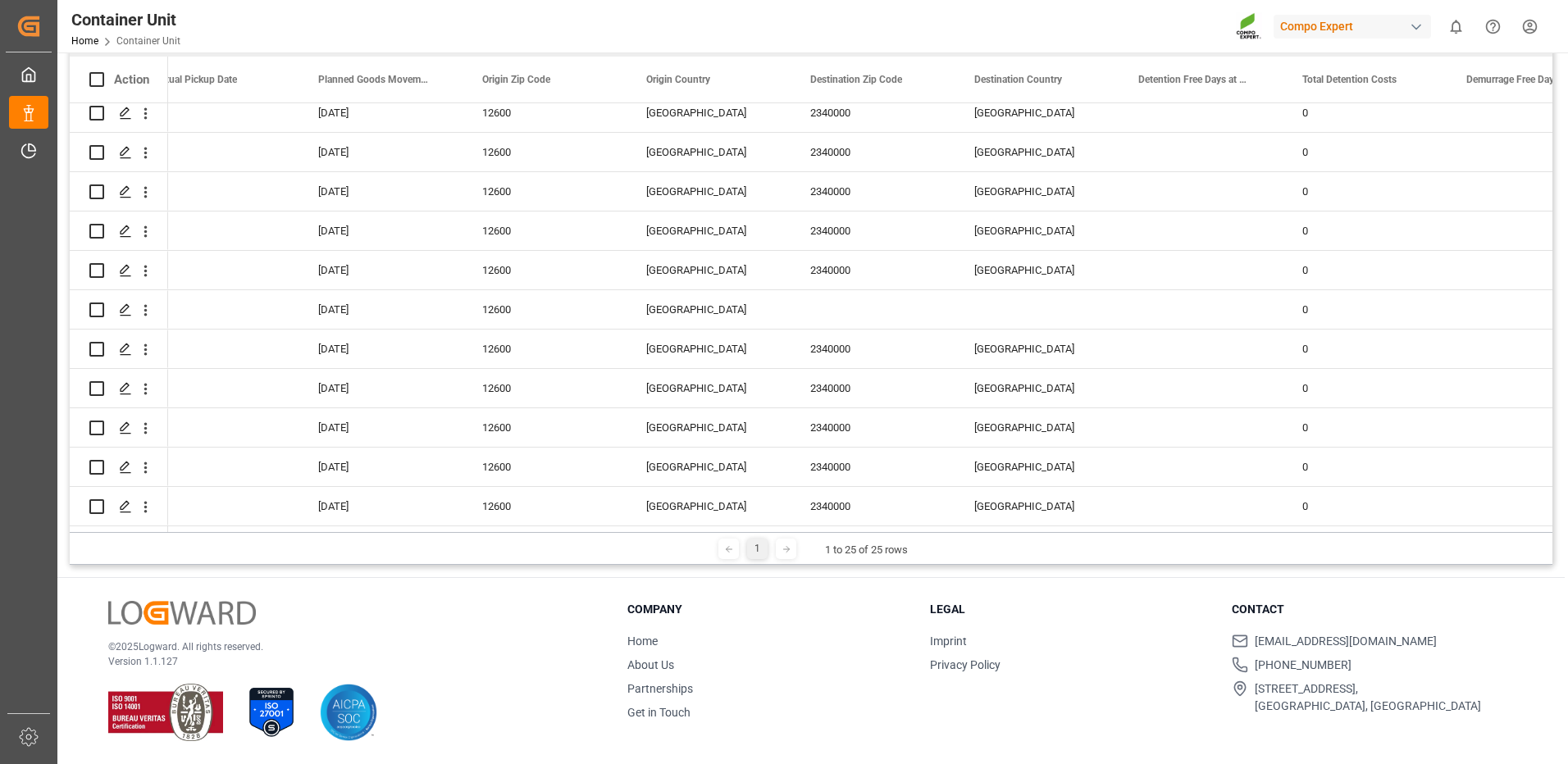
drag, startPoint x: 385, startPoint y: 532, endPoint x: 229, endPoint y: 532, distance: 156.0
click at [229, 532] on div "1 1 to 25 of 25 rows" at bounding box center [811, 548] width 1483 height 32
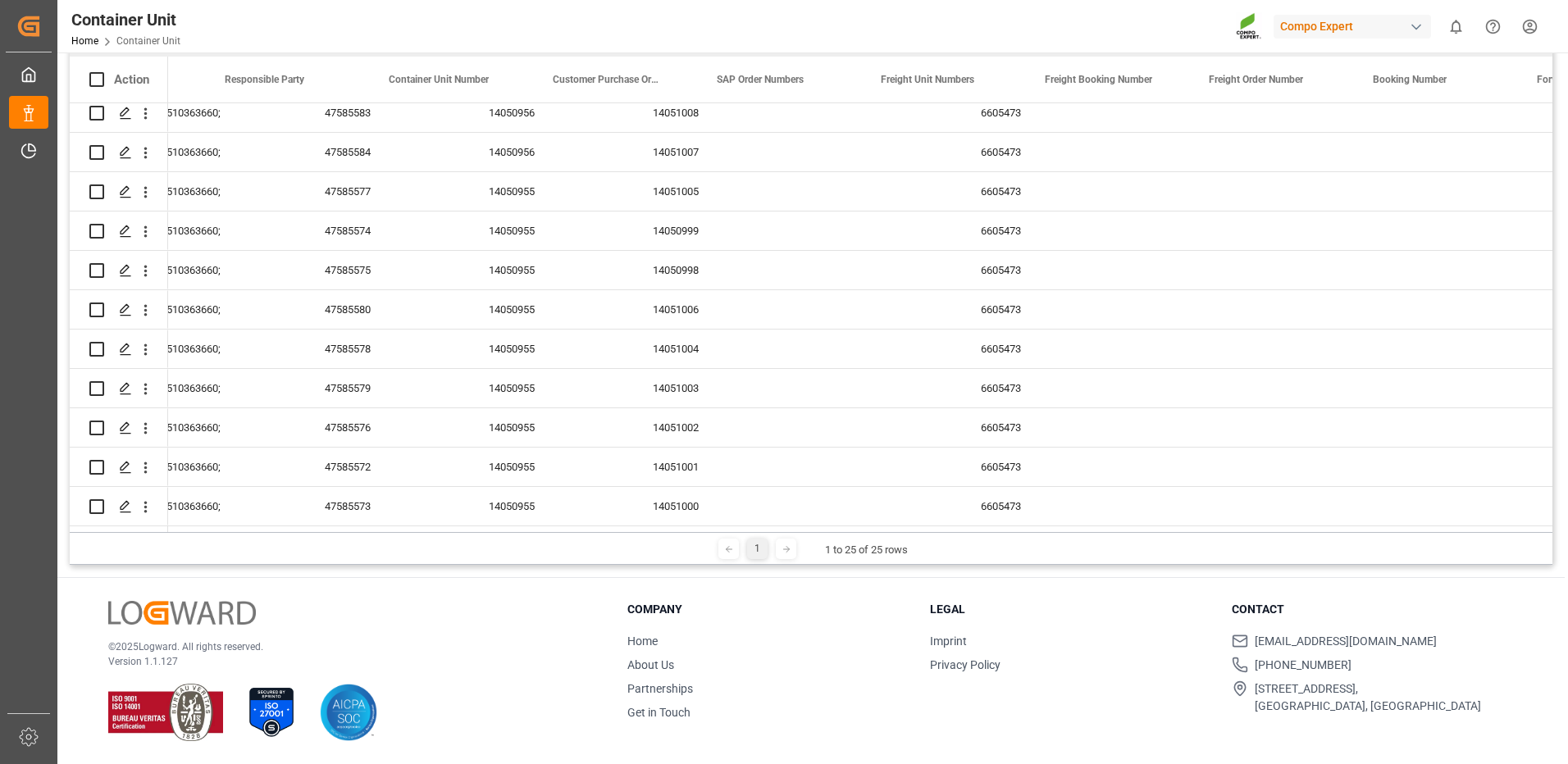
scroll to position [0, 0]
